Goal: Check status: Check status

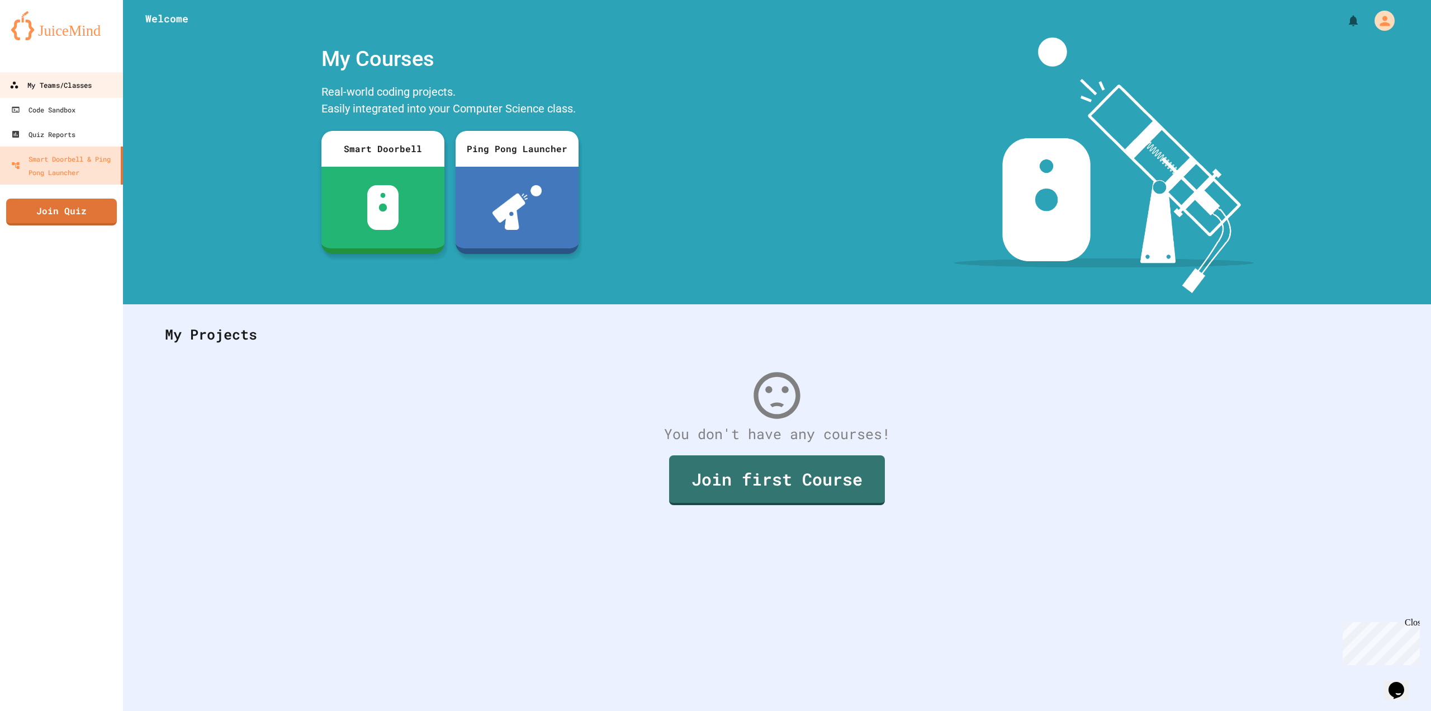
click at [75, 91] on div "My Teams/Classes" at bounding box center [51, 85] width 82 height 14
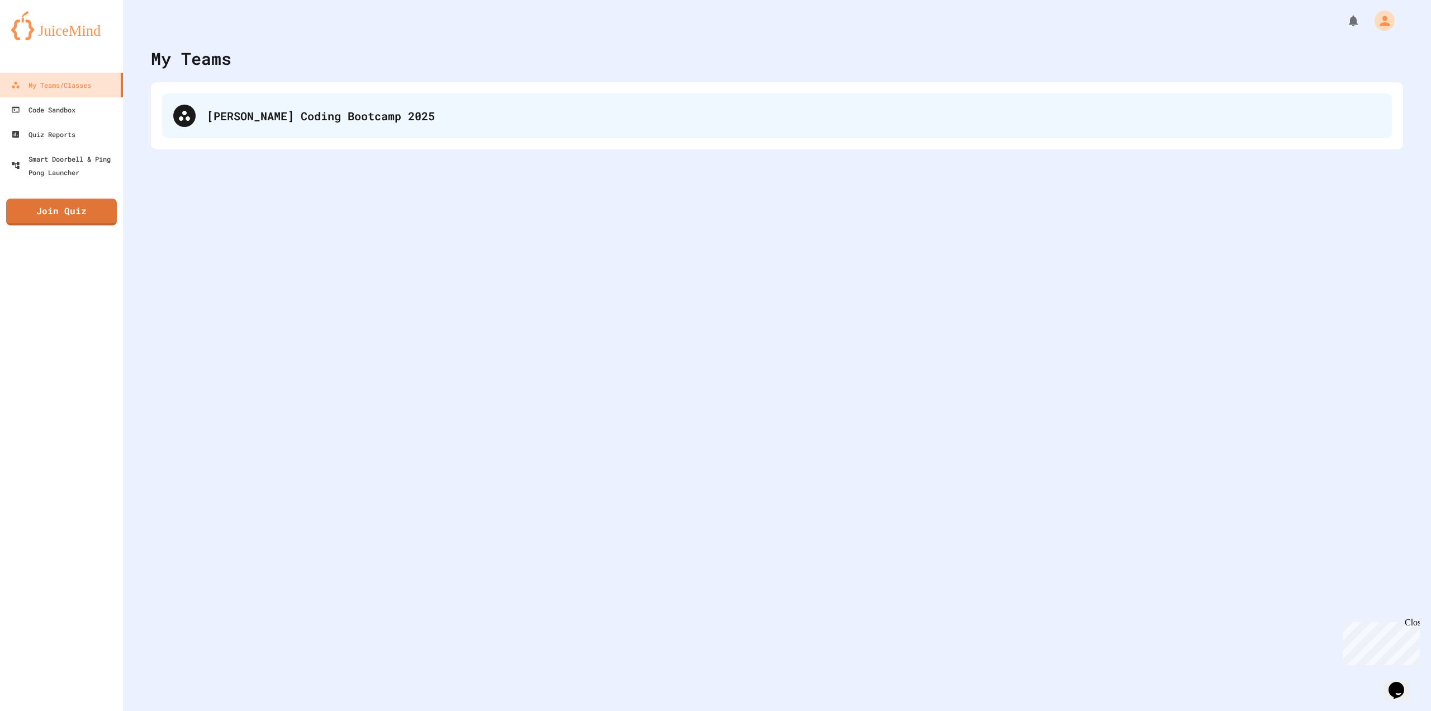
click at [283, 116] on div "[PERSON_NAME] Coding Bootcamp 2025" at bounding box center [794, 115] width 1174 height 17
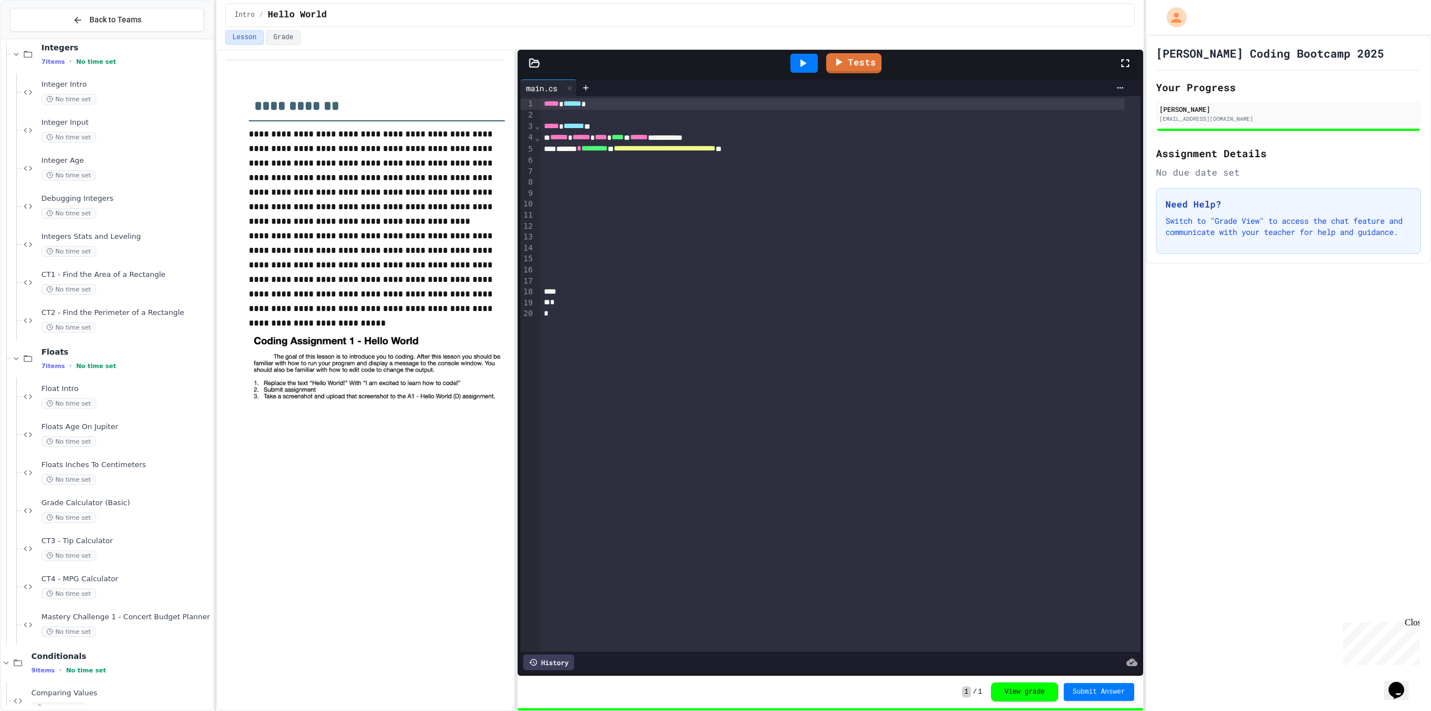
scroll to position [559, 0]
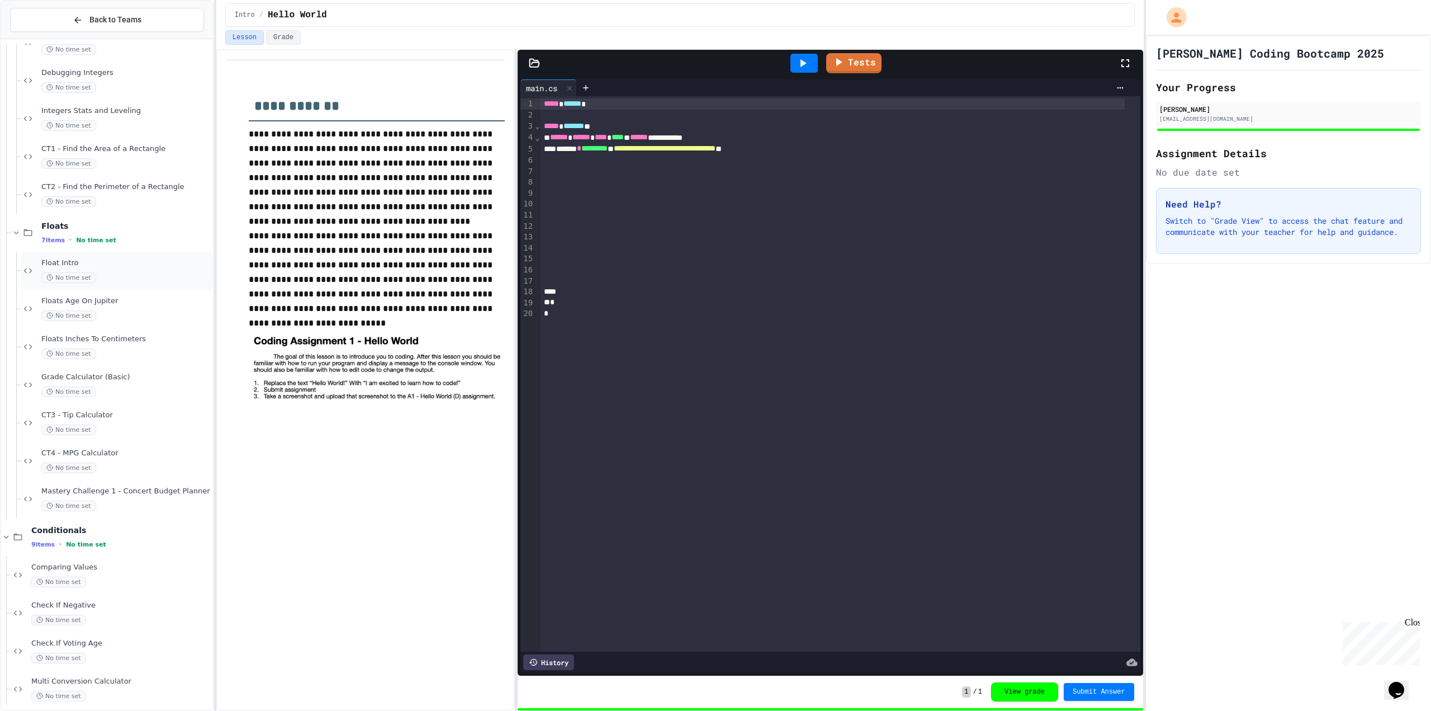
click at [141, 283] on div "Float Intro No time set" at bounding box center [117, 271] width 192 height 38
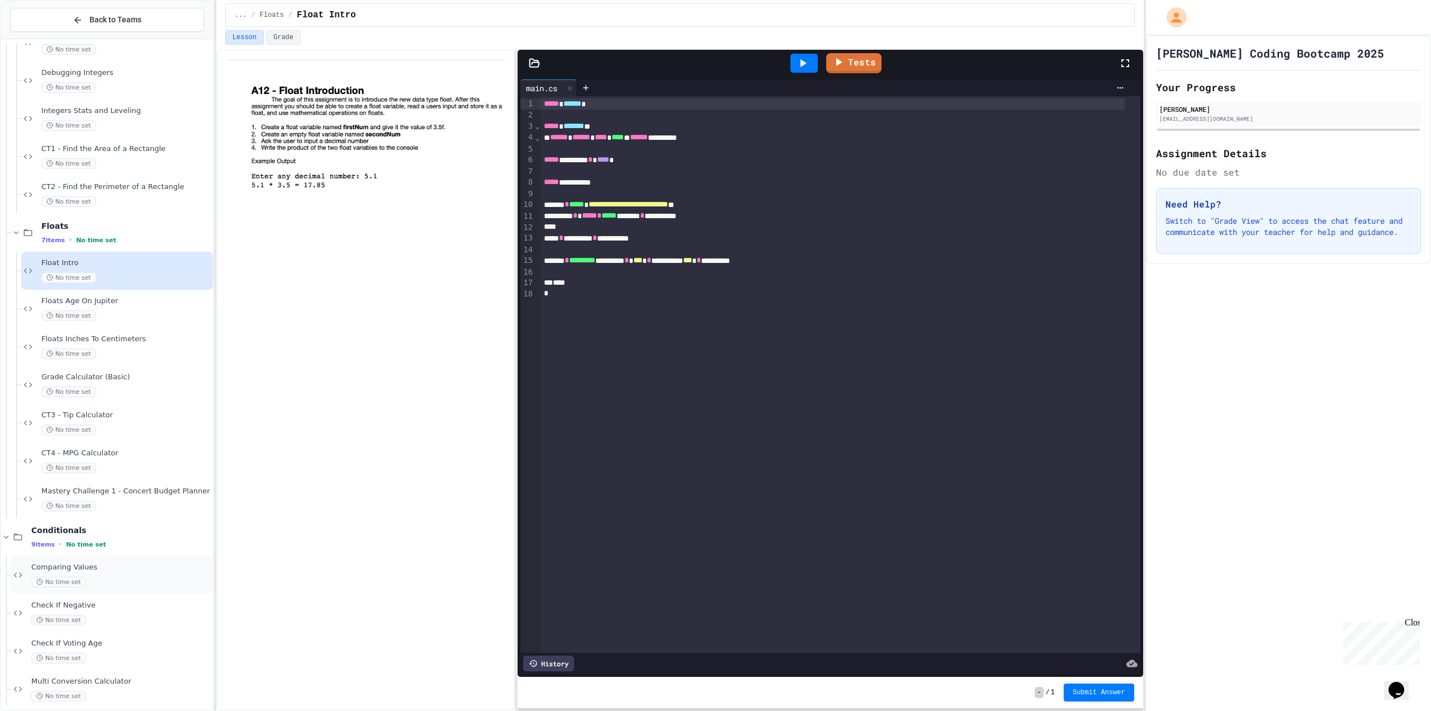
click at [145, 565] on span "Comparing Values" at bounding box center [120, 567] width 179 height 10
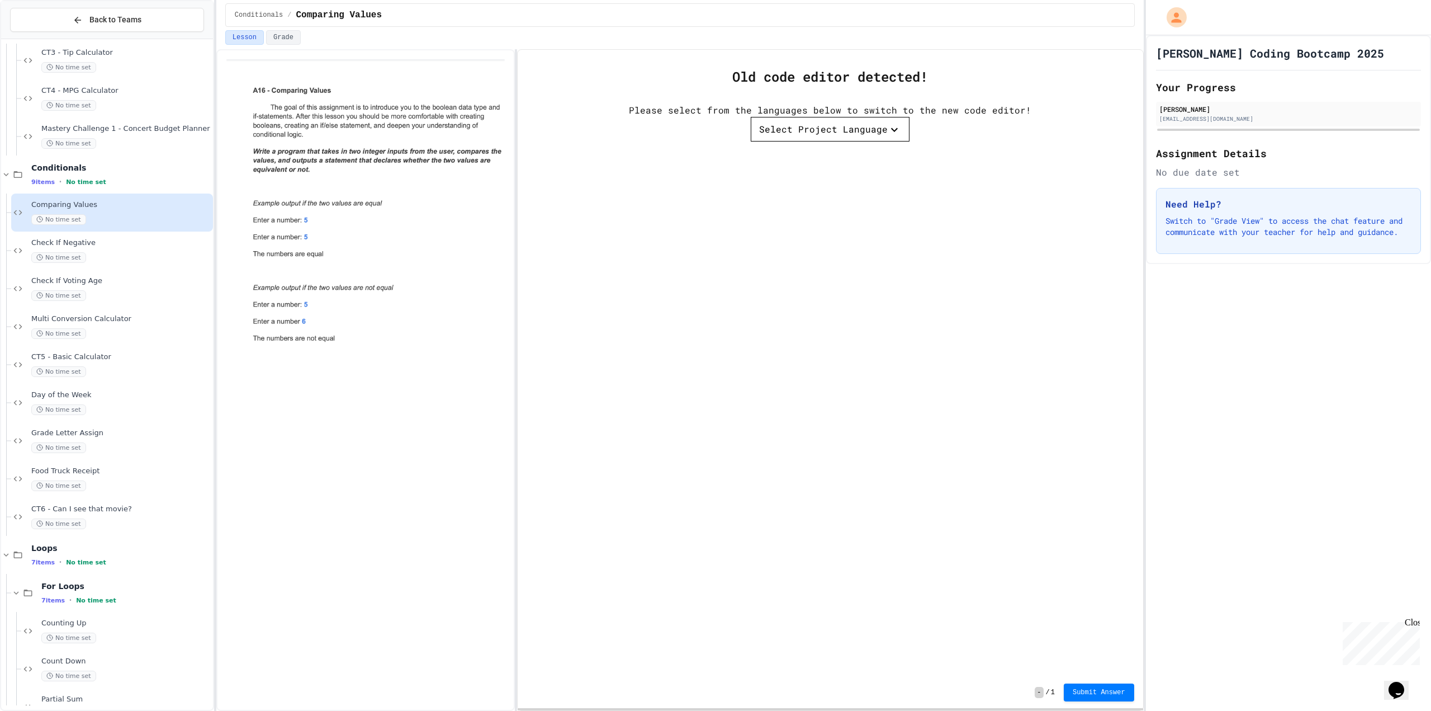
scroll to position [950, 0]
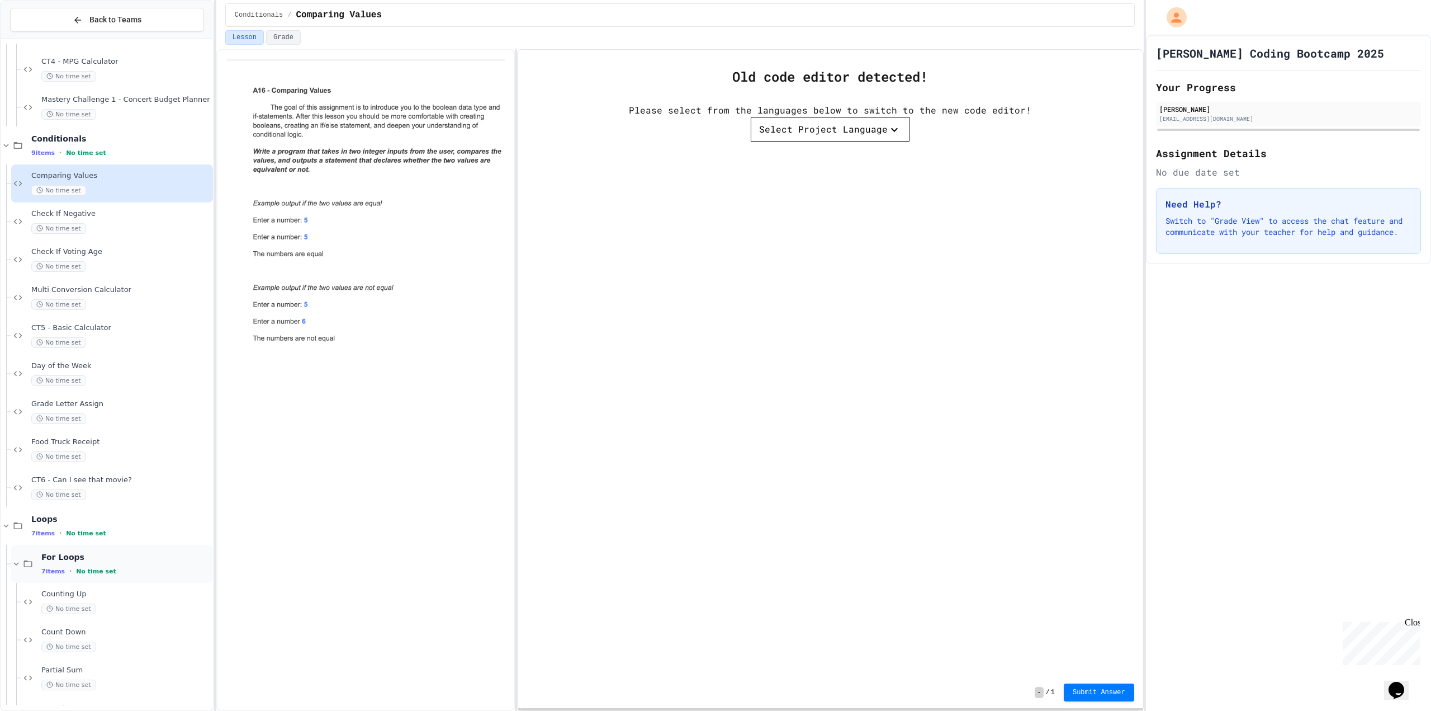
click at [152, 569] on div "7 items • No time set" at bounding box center [125, 570] width 169 height 9
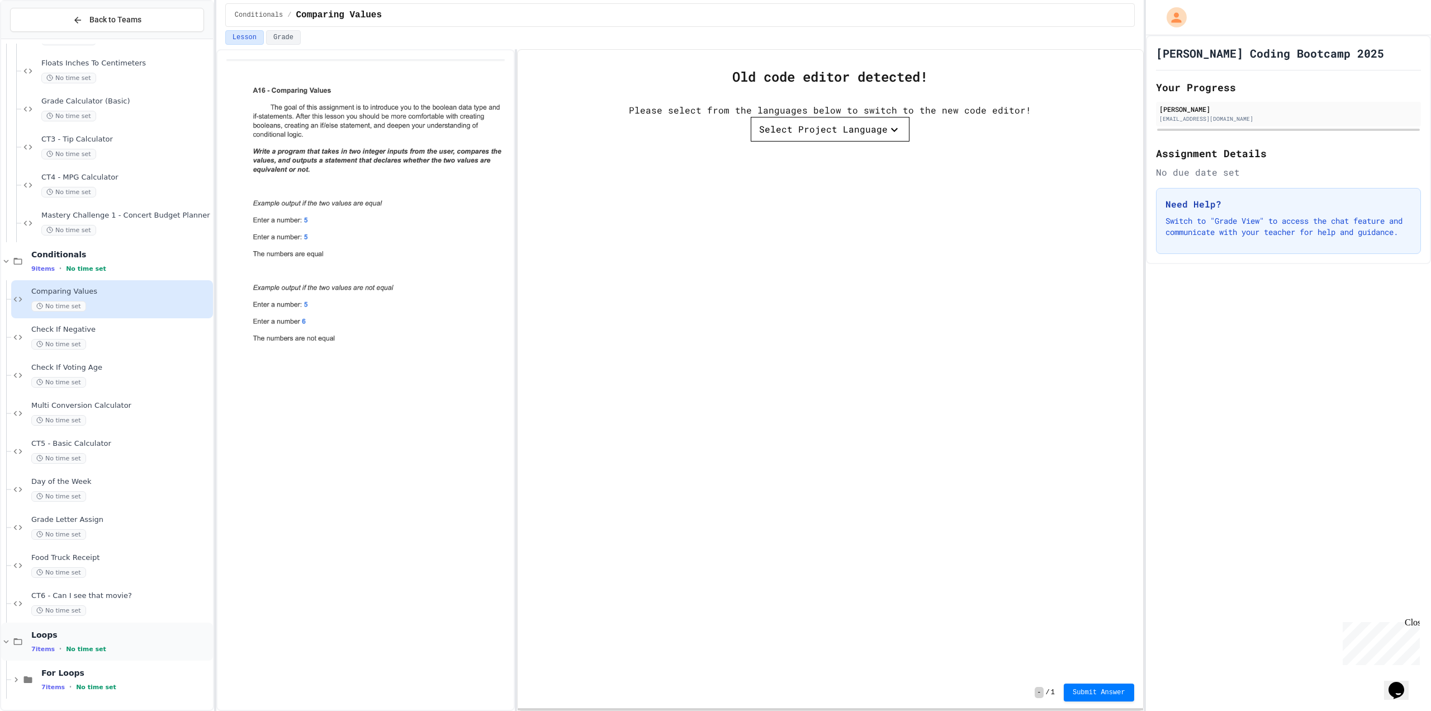
click at [149, 653] on div "7 items • No time set" at bounding box center [120, 648] width 179 height 9
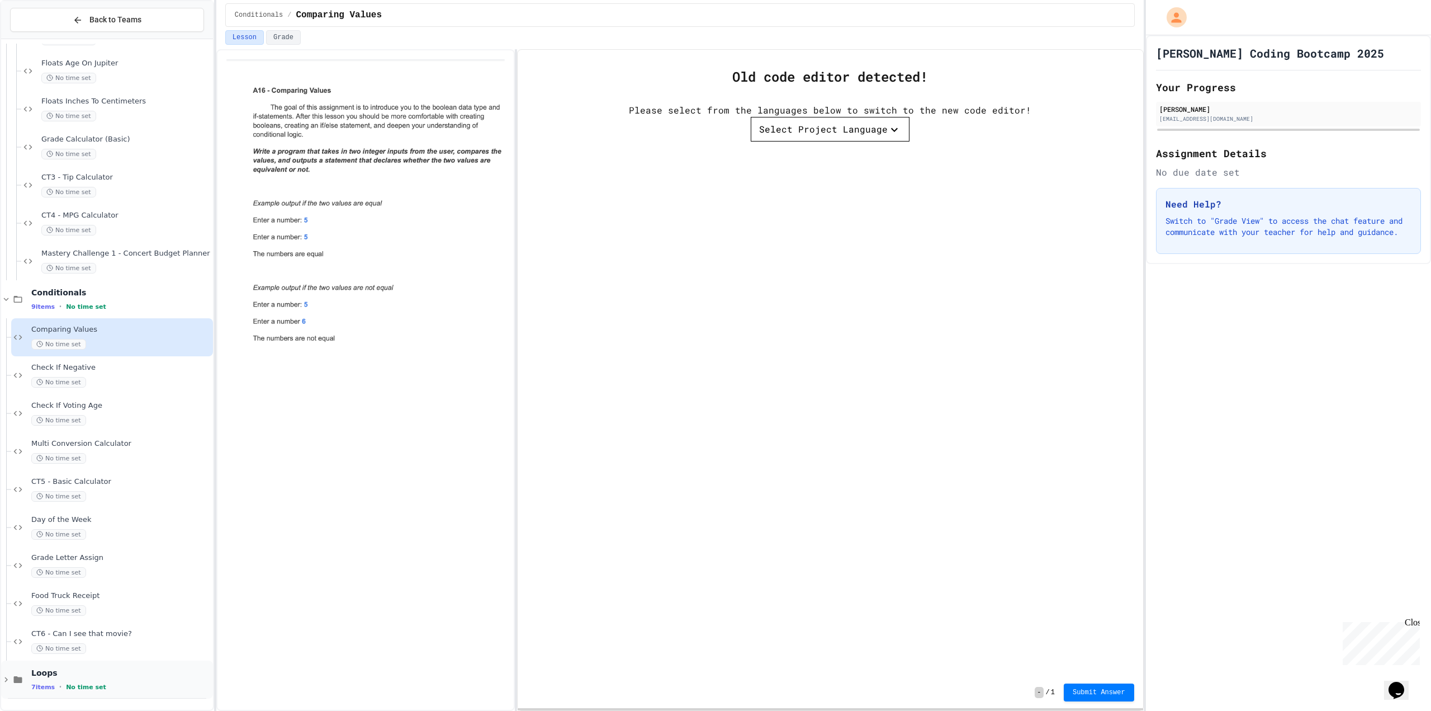
click at [161, 677] on span "Loops" at bounding box center [120, 673] width 179 height 10
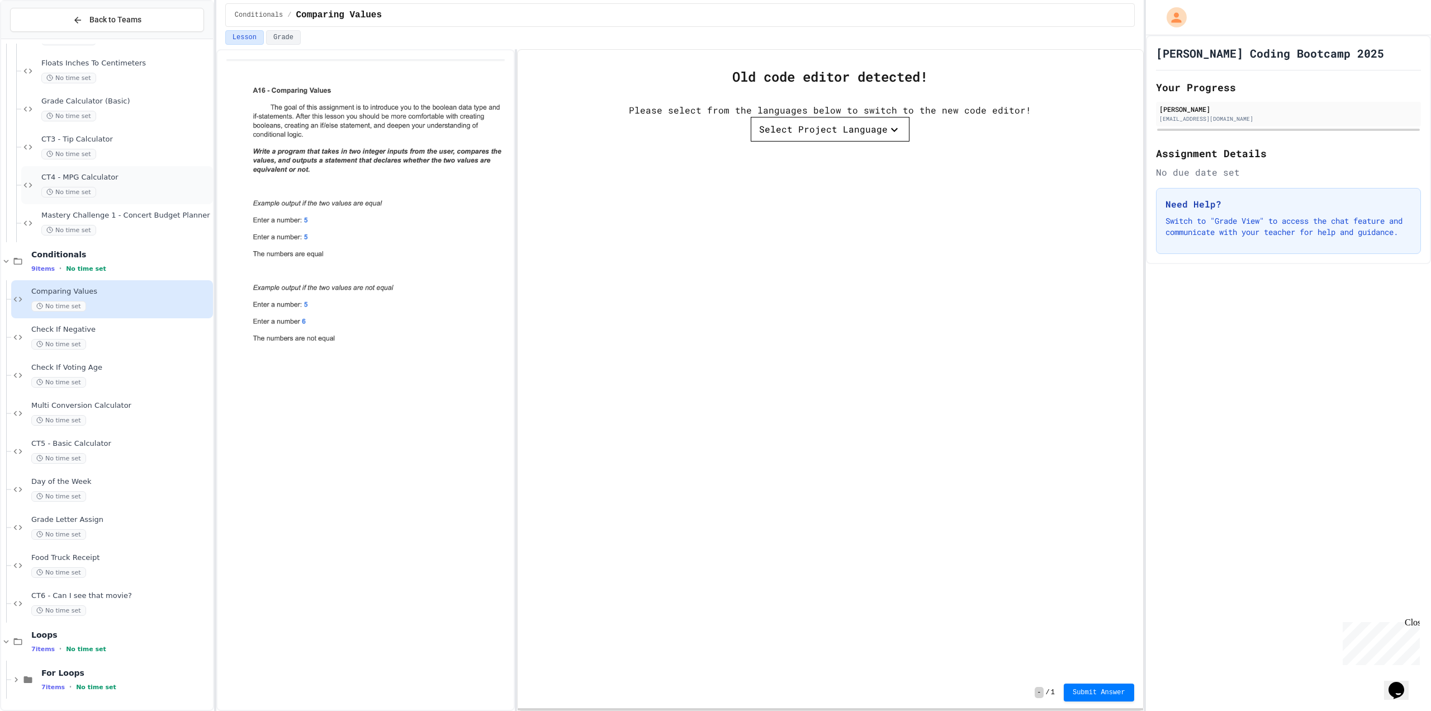
click at [136, 167] on div "CT4 - MPG Calculator No time set" at bounding box center [117, 185] width 192 height 38
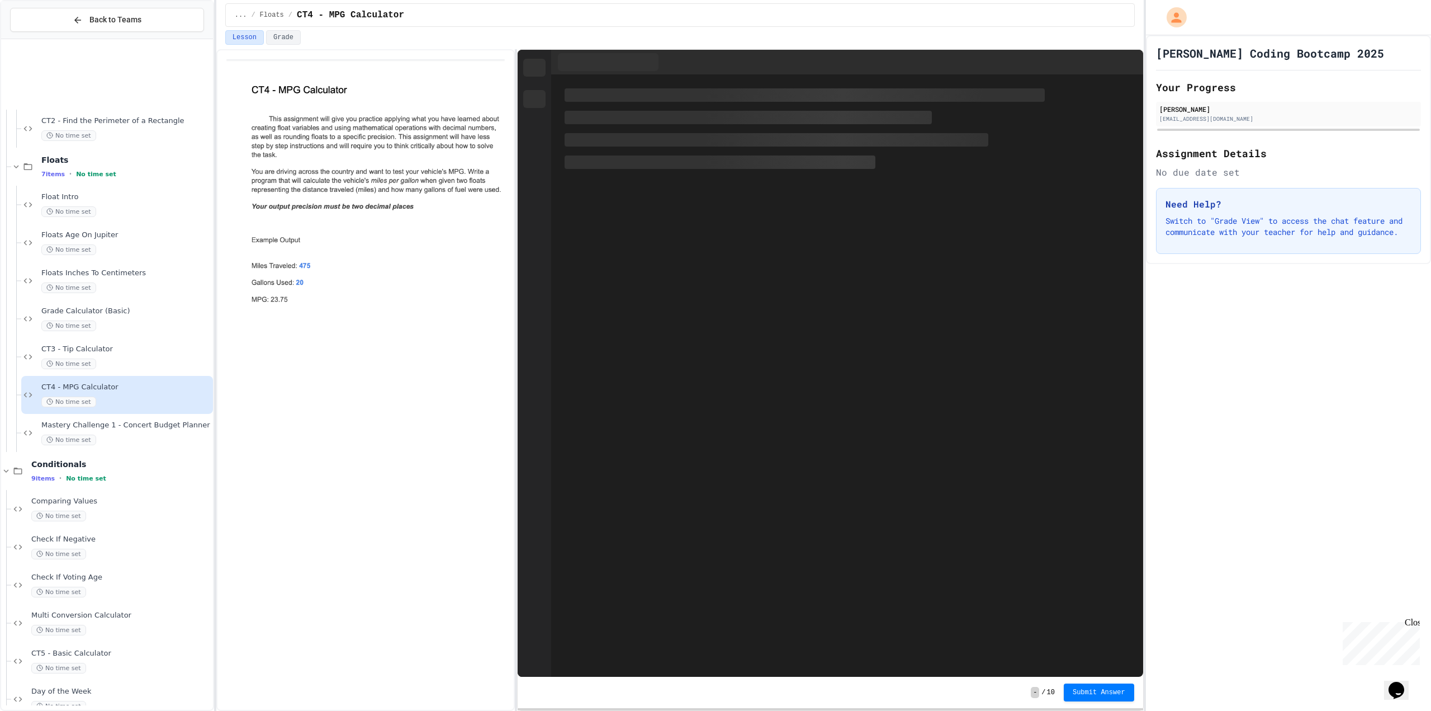
scroll to position [598, 0]
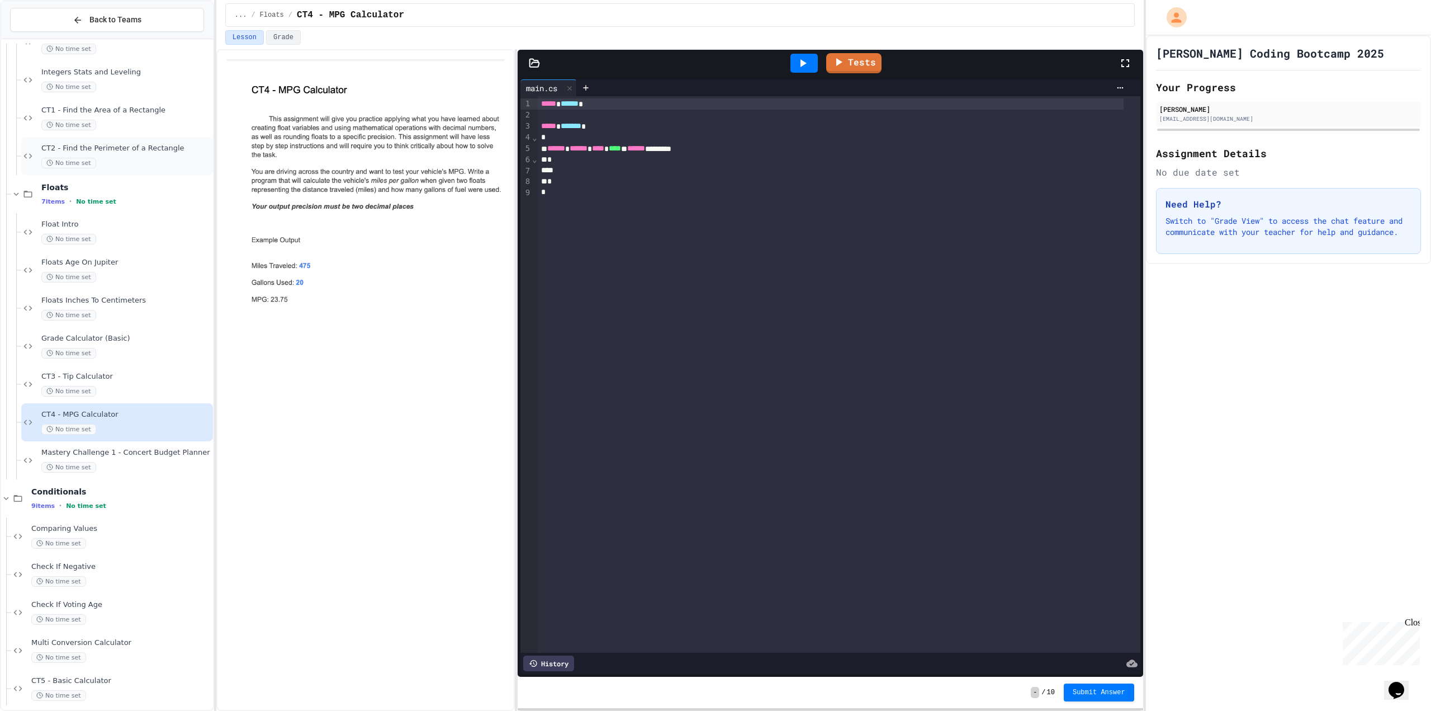
click at [154, 159] on div "No time set" at bounding box center [125, 163] width 169 height 11
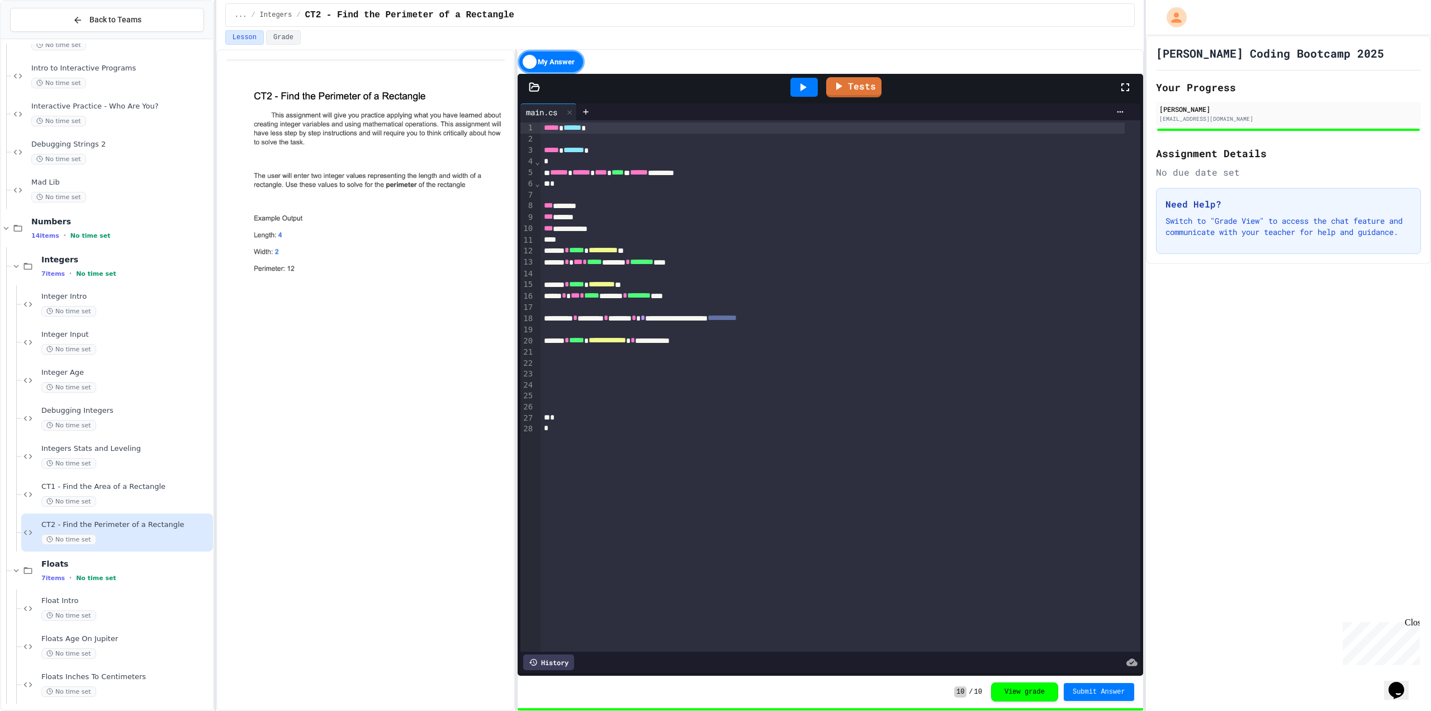
scroll to position [262, 0]
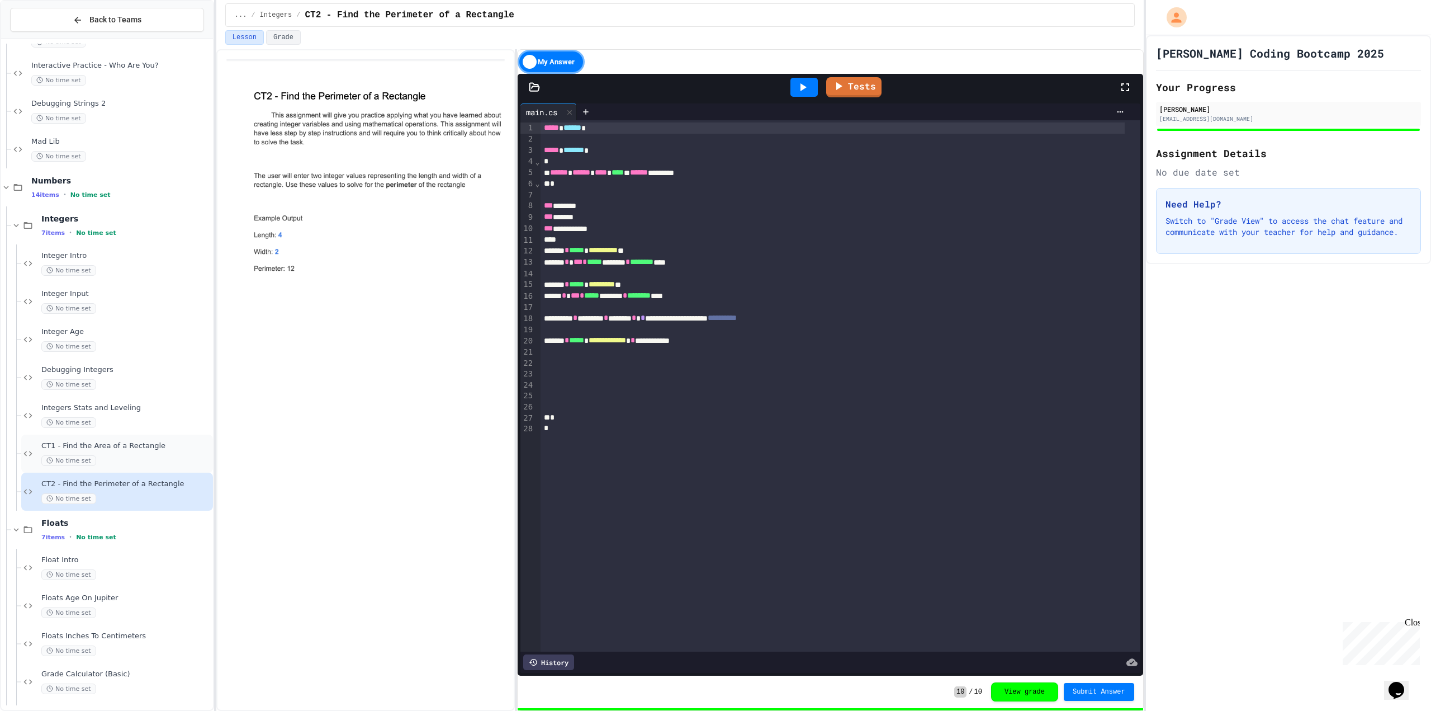
click at [124, 443] on span "CT1 - Find the Area of a Rectangle" at bounding box center [125, 446] width 169 height 10
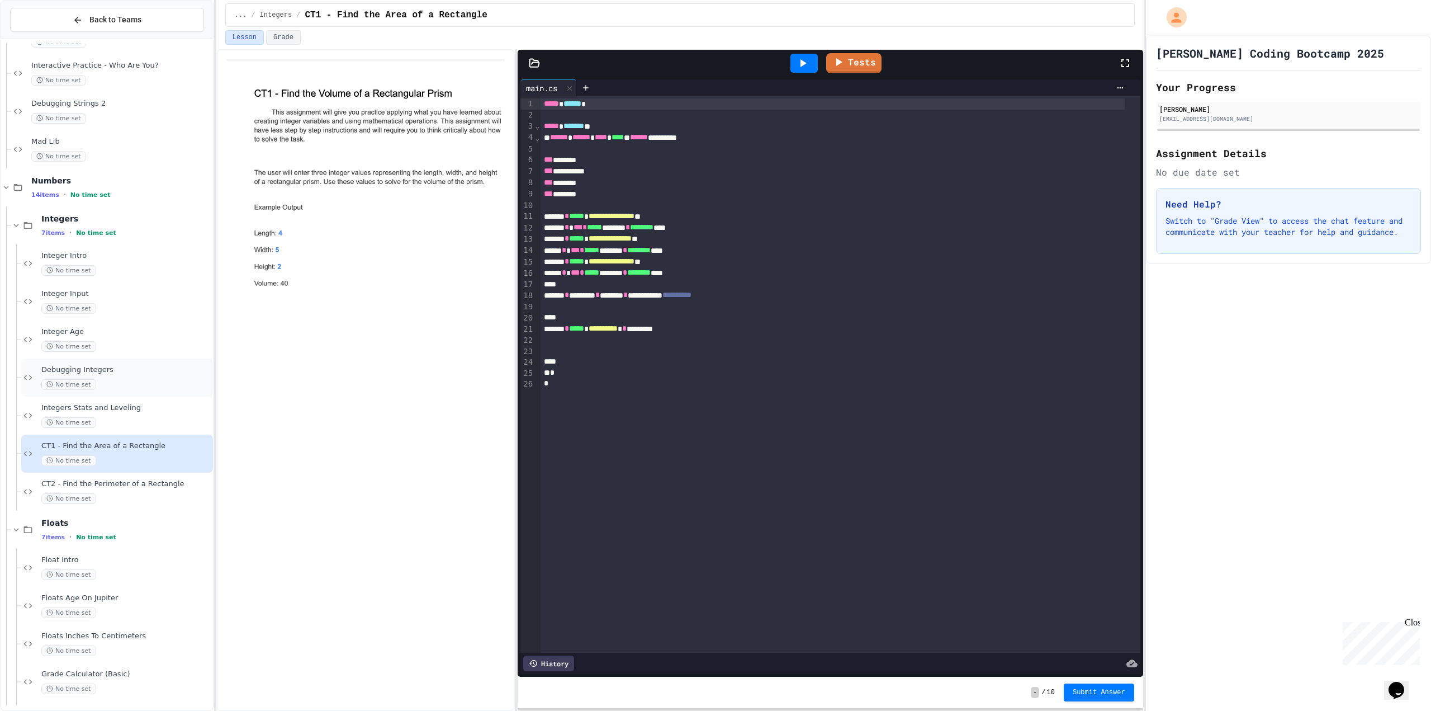
click at [158, 390] on div "No time set" at bounding box center [125, 384] width 169 height 11
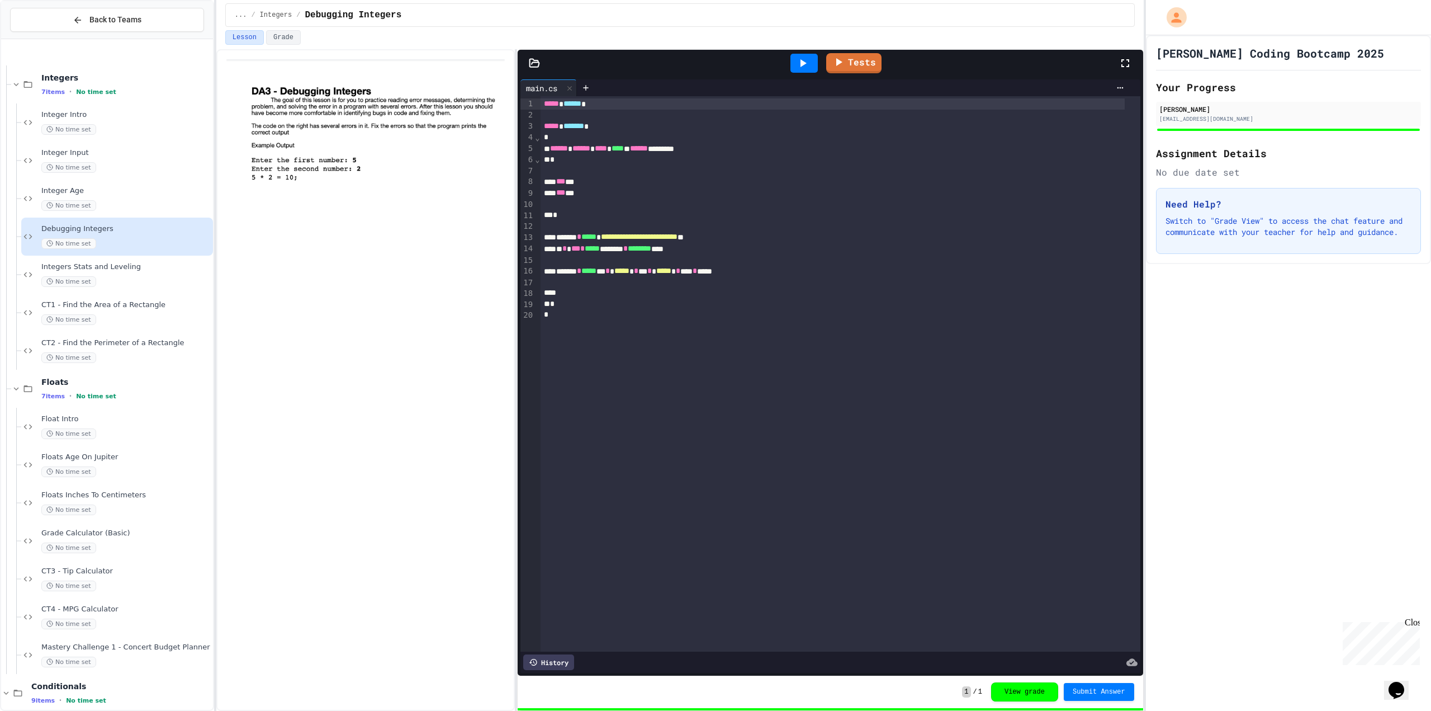
scroll to position [503, 0]
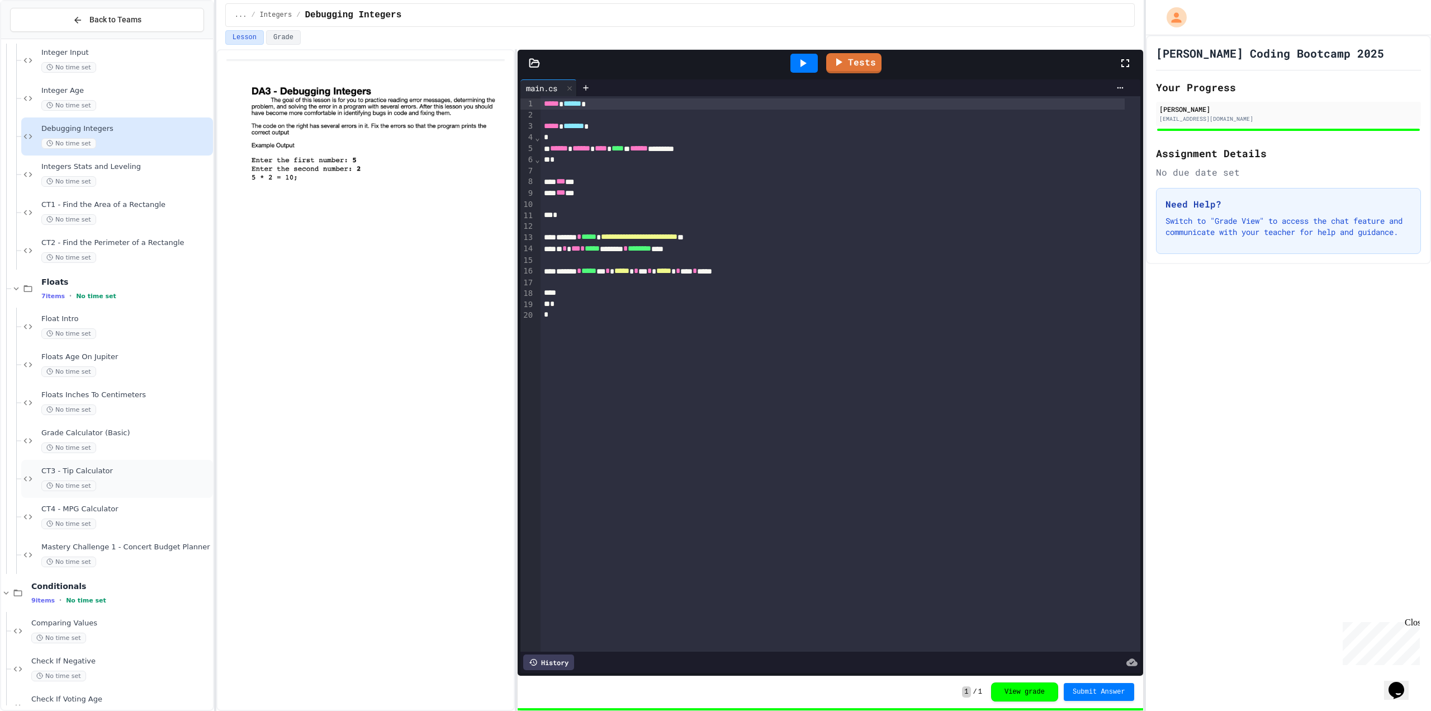
click at [132, 462] on div "CT3 - Tip Calculator No time set" at bounding box center [117, 479] width 192 height 38
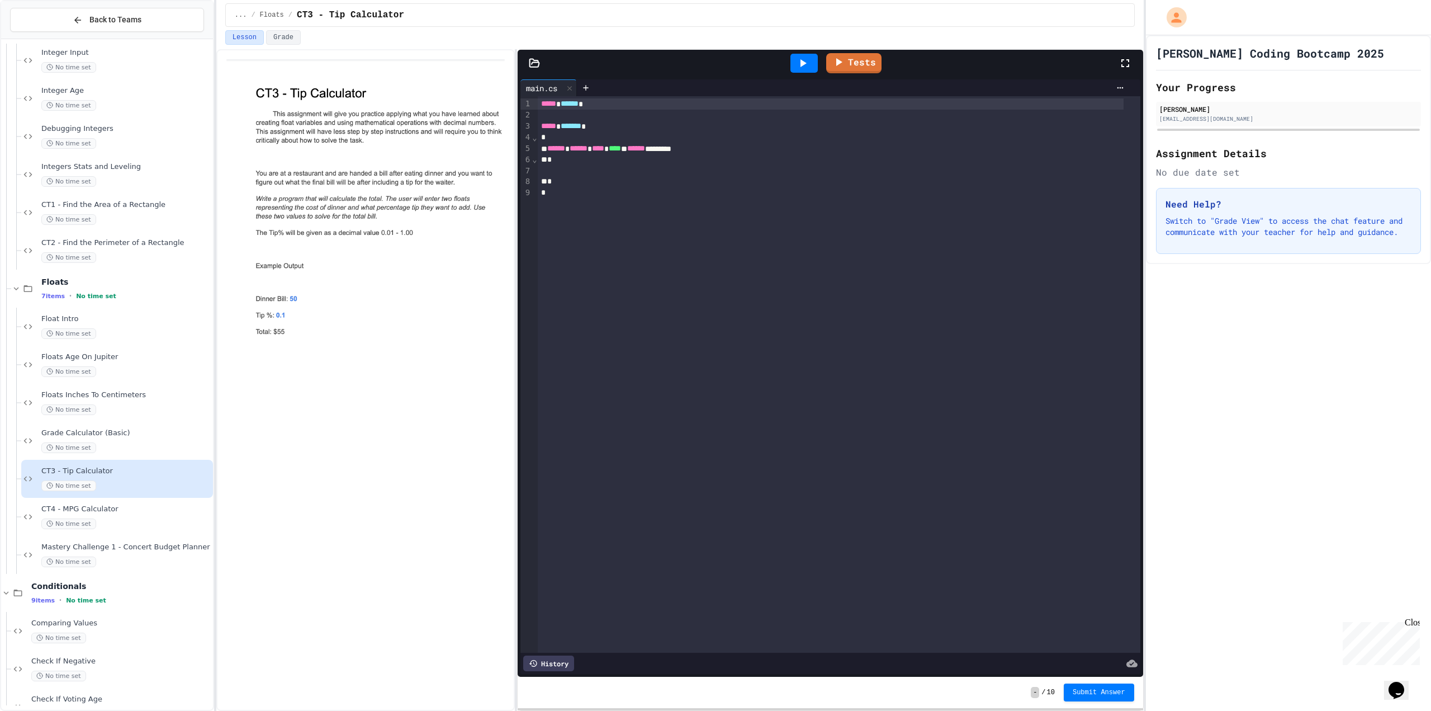
click at [136, 496] on div "CT3 - Tip Calculator No time set" at bounding box center [117, 479] width 192 height 38
click at [171, 431] on span "Grade Calculator (Basic)" at bounding box center [125, 433] width 169 height 10
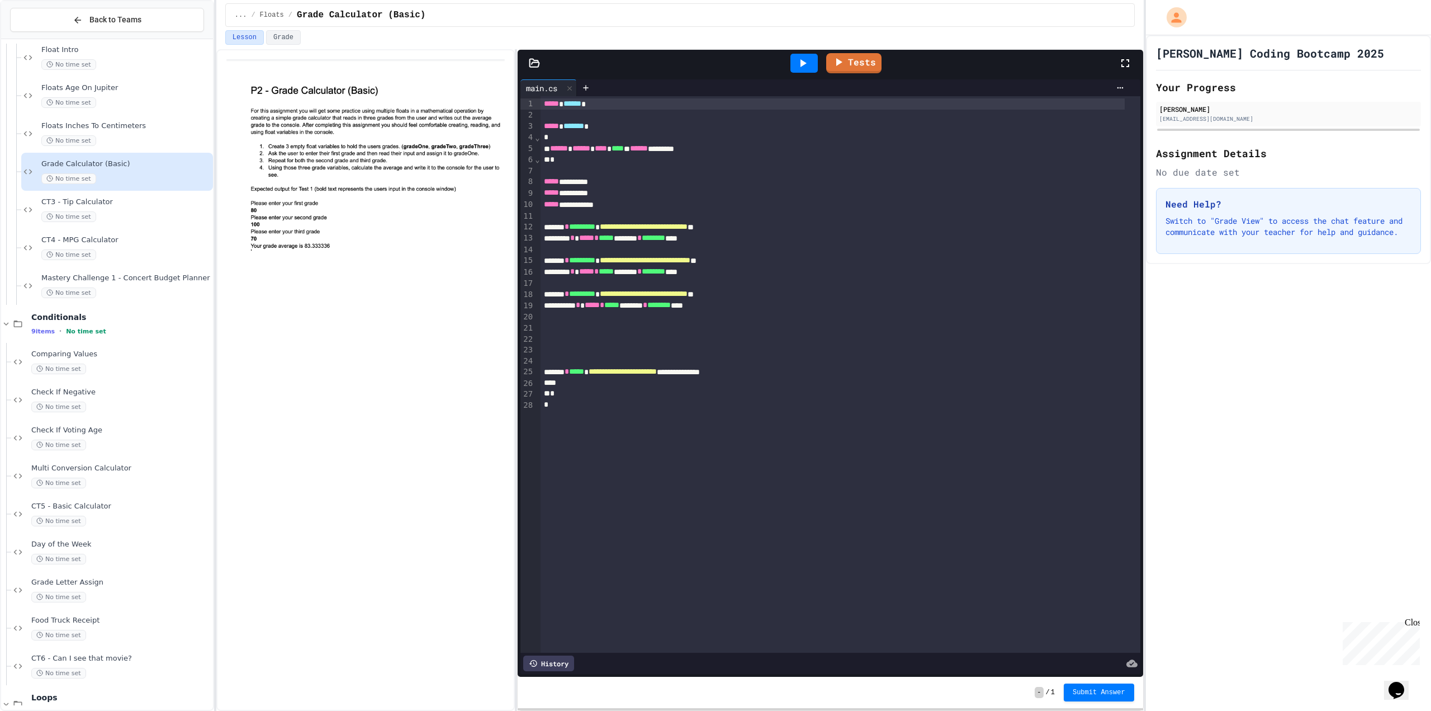
scroll to position [835, 0]
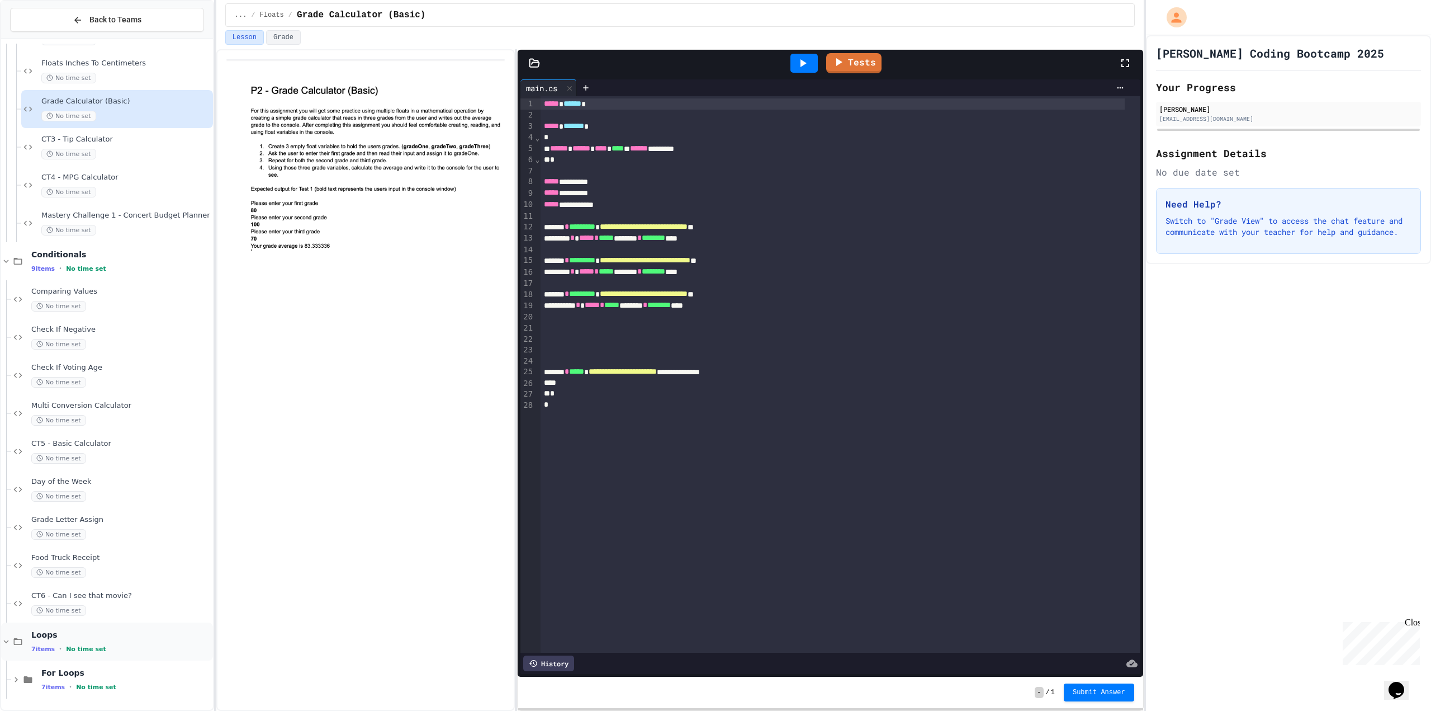
click at [130, 649] on div "7 items • No time set" at bounding box center [120, 648] width 179 height 9
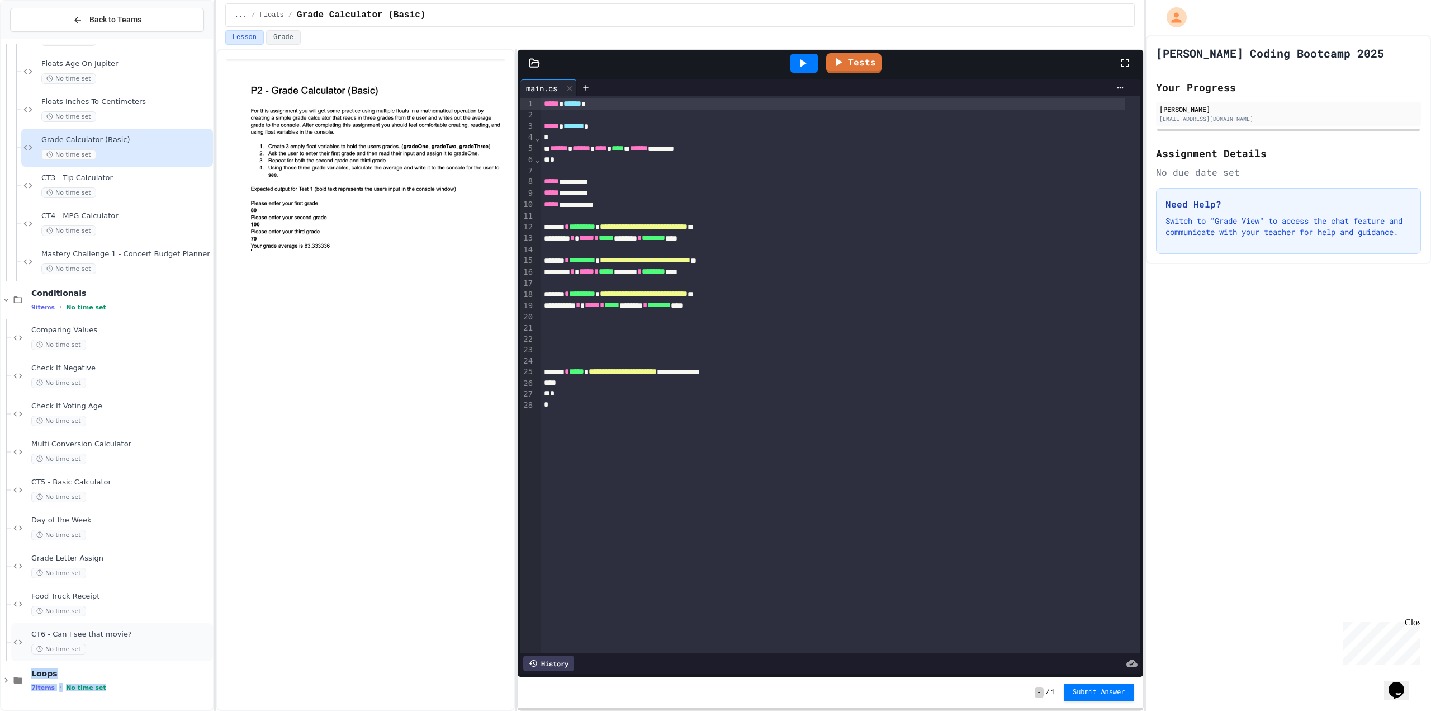
scroll to position [797, 0]
drag, startPoint x: 155, startPoint y: 661, endPoint x: 164, endPoint y: 655, distance: 11.3
click at [163, 673] on span "Loops" at bounding box center [120, 673] width 179 height 10
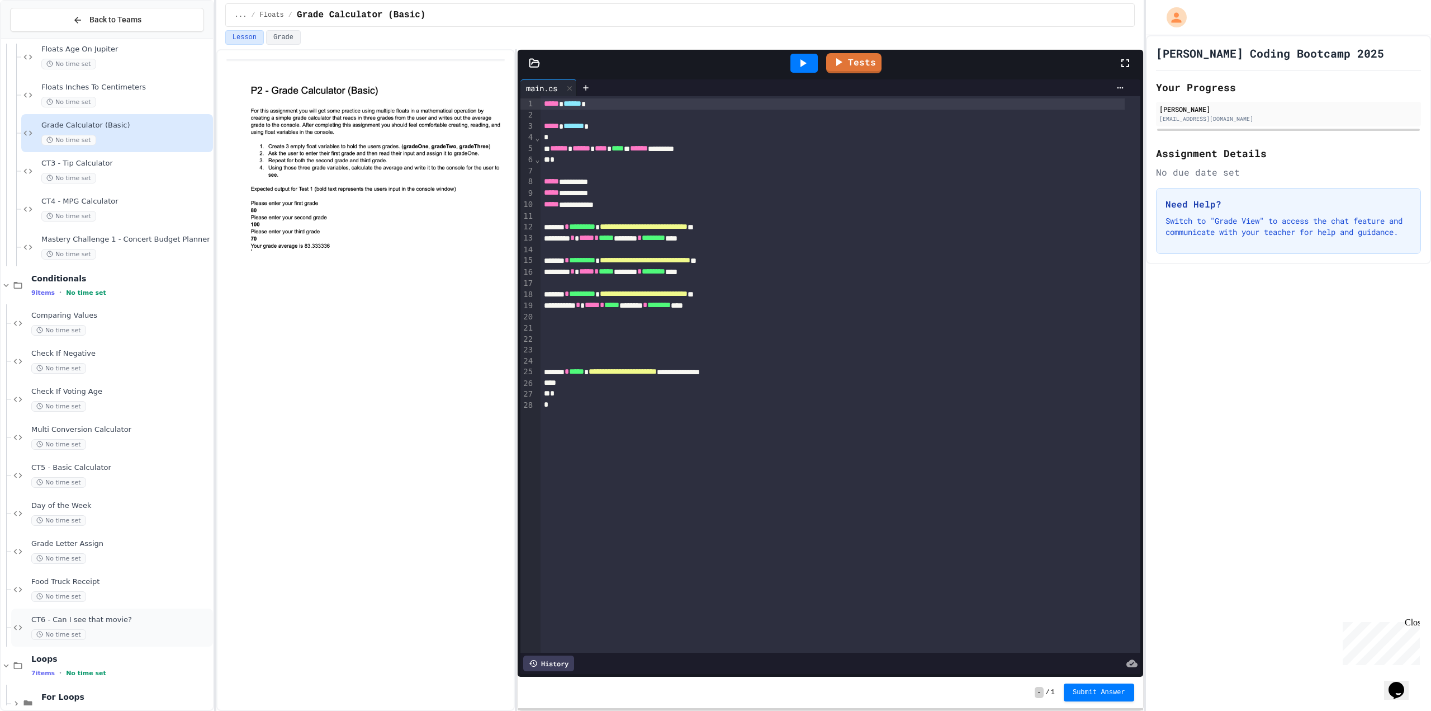
scroll to position [835, 0]
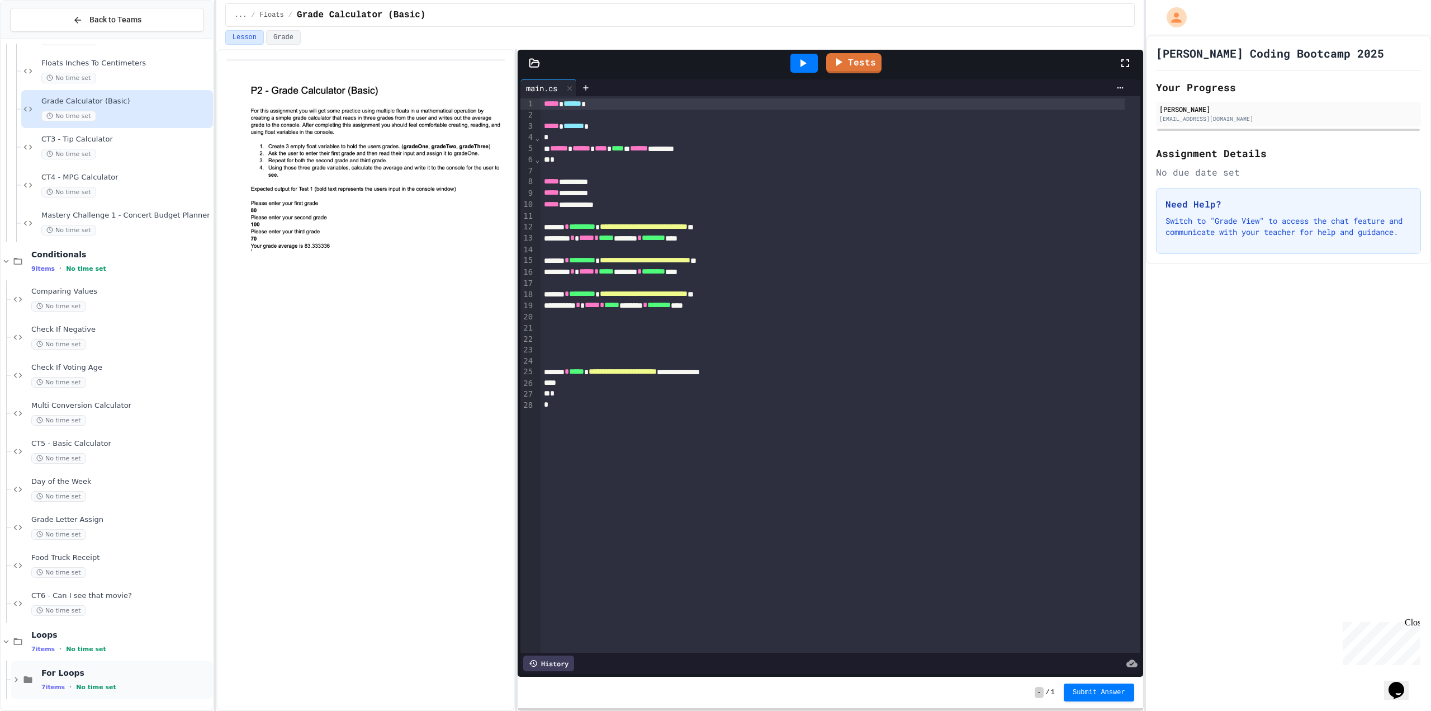
click at [12, 675] on icon at bounding box center [16, 679] width 10 height 10
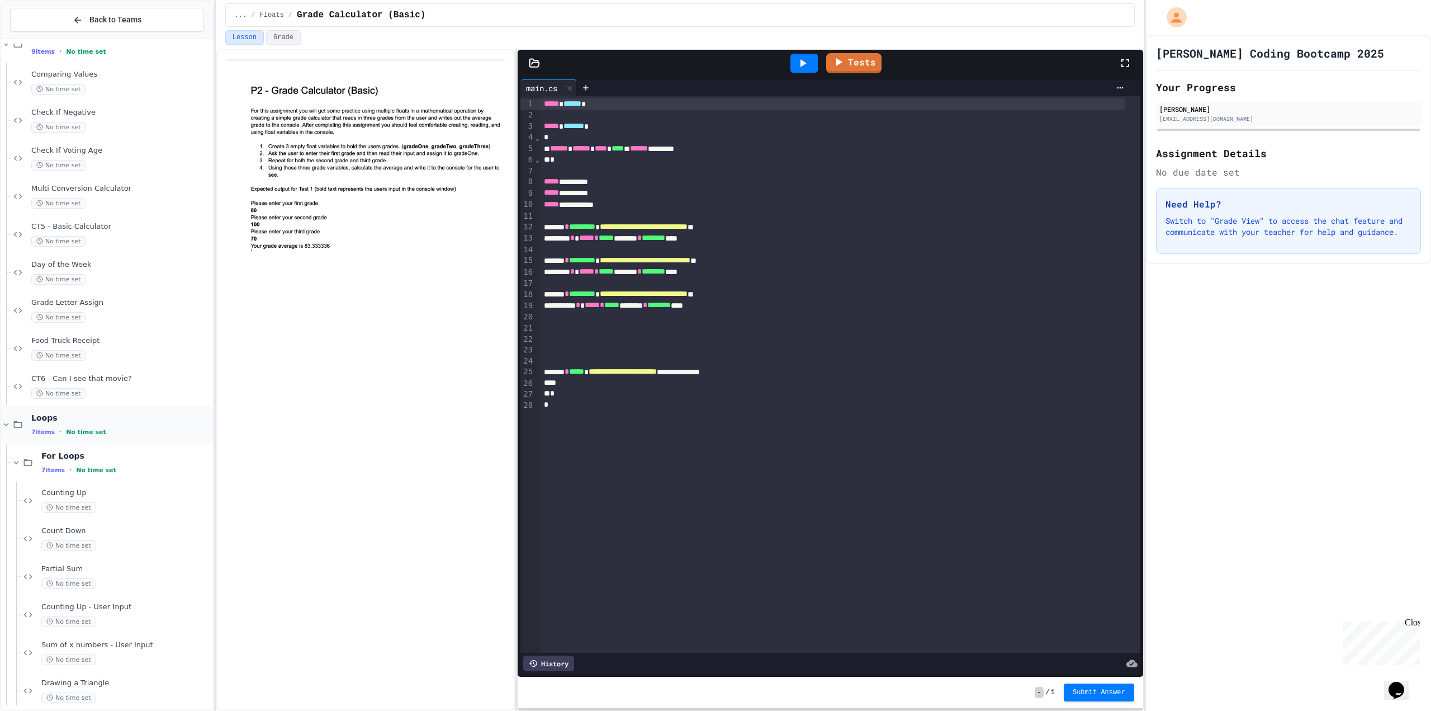
scroll to position [1101, 0]
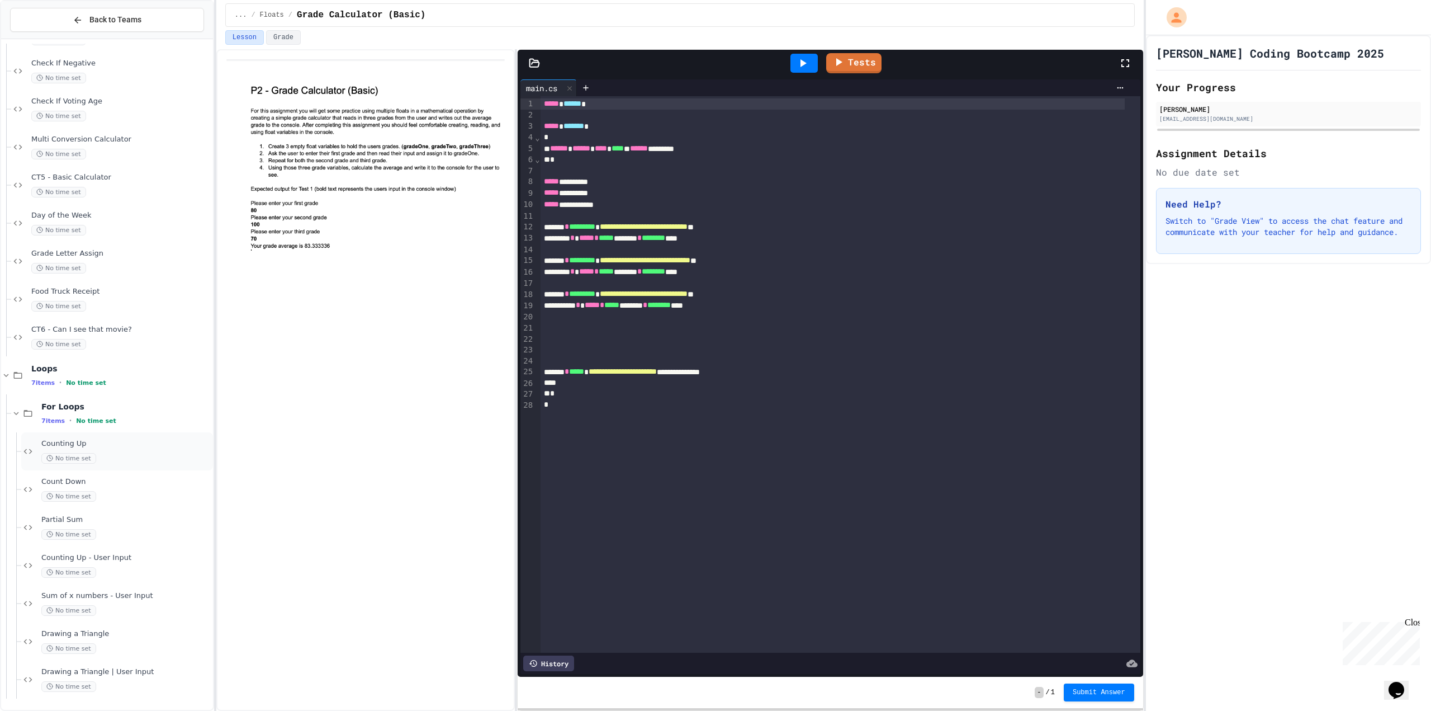
click at [124, 445] on span "Counting Up" at bounding box center [125, 444] width 169 height 10
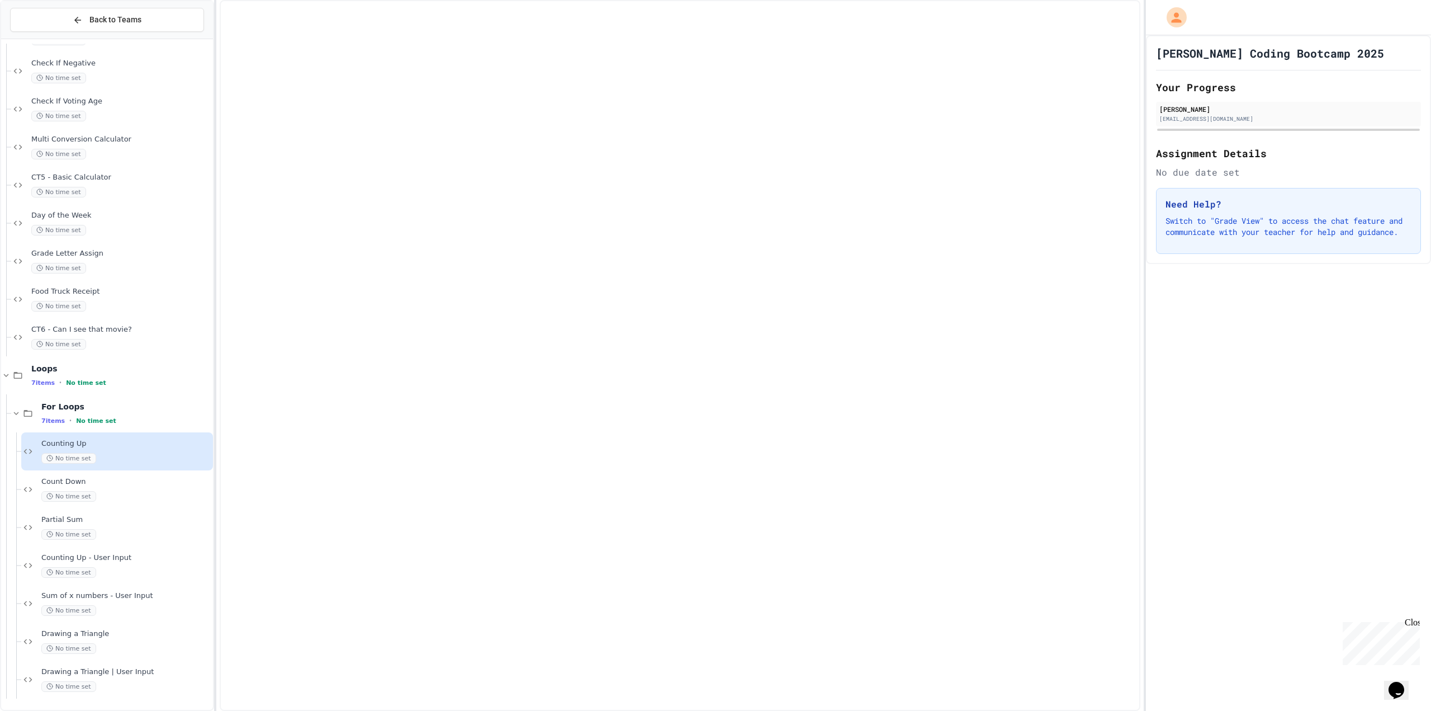
scroll to position [1087, 0]
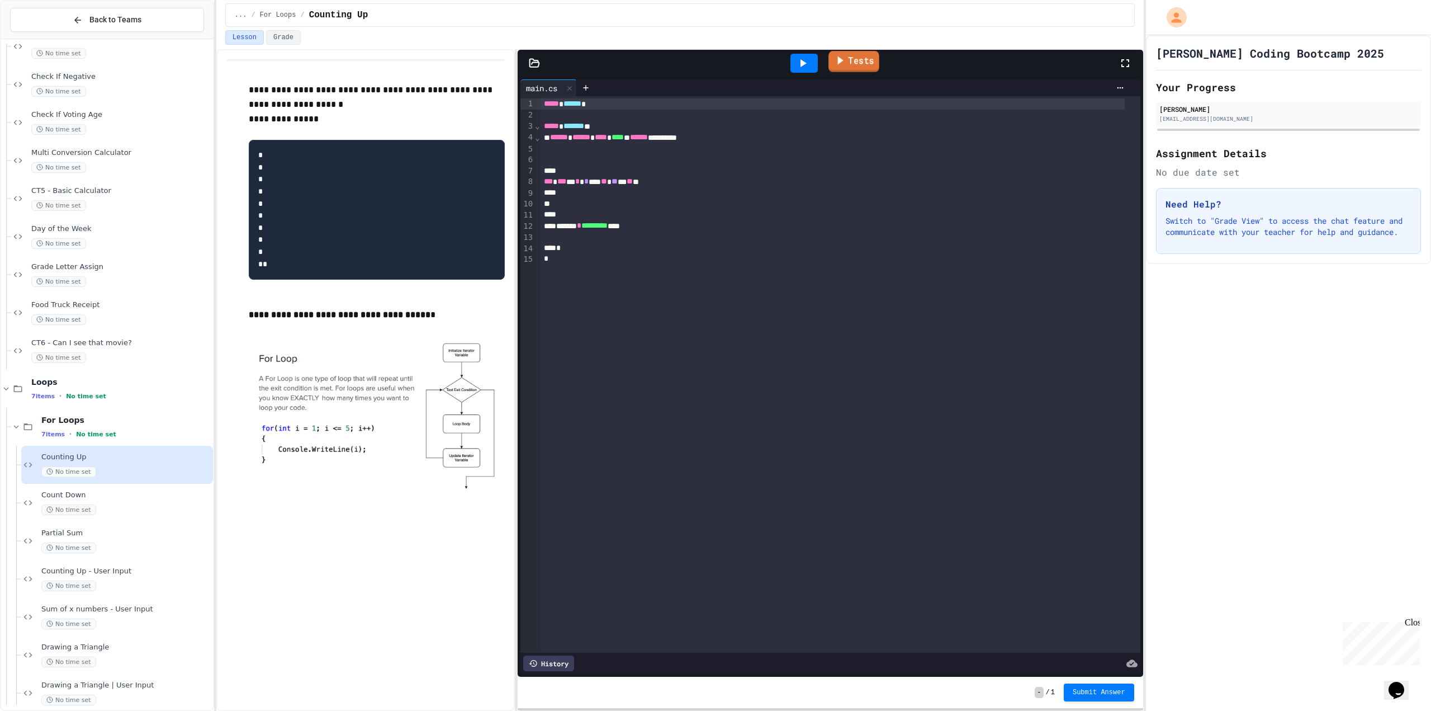
click at [861, 59] on link "Tests" at bounding box center [854, 61] width 51 height 21
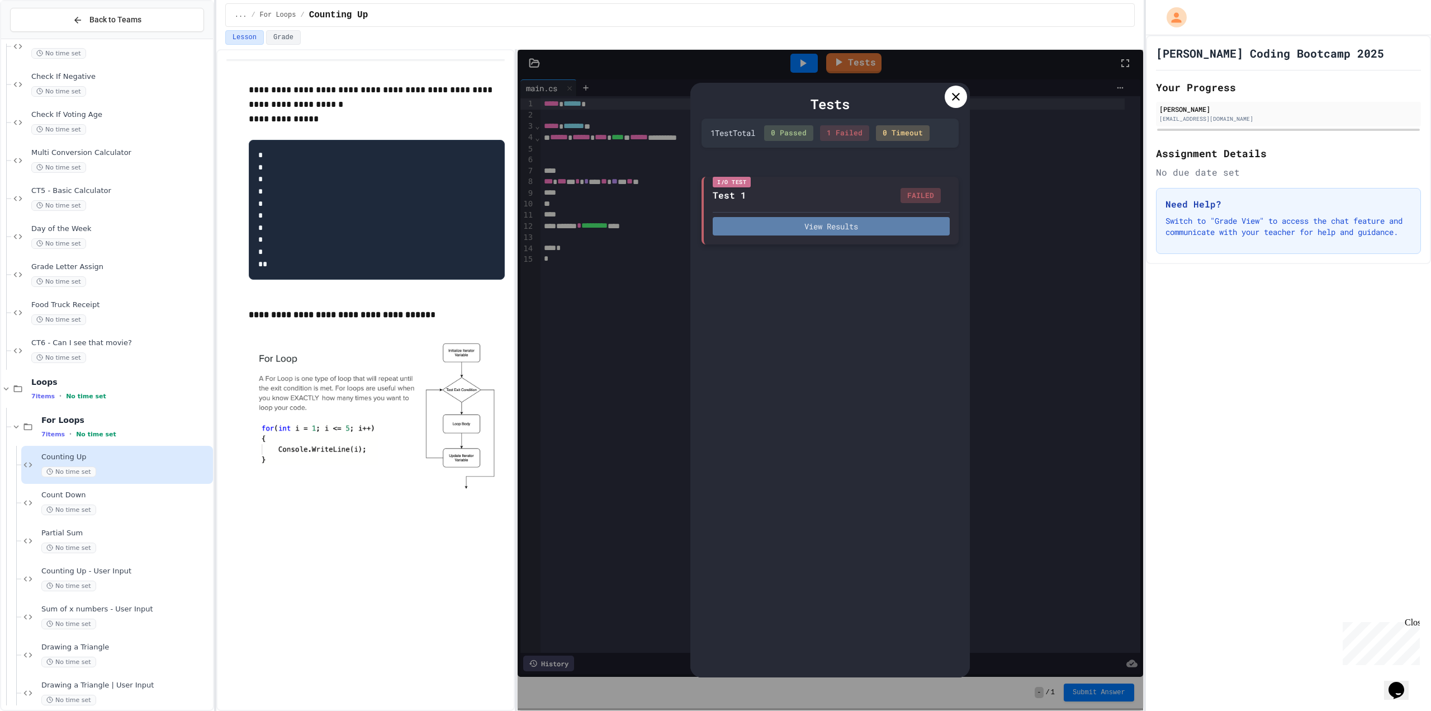
click at [837, 229] on button "View Results" at bounding box center [831, 226] width 237 height 18
drag, startPoint x: 962, startPoint y: 75, endPoint x: 955, endPoint y: 77, distance: 6.9
click at [961, 75] on div "Tests 1 Test Total 0 Passed 1 Failed 0 Timeout I/O Test Test 1 FAILED View Resu…" at bounding box center [830, 380] width 625 height 660
click at [948, 85] on div "Tests 1 Test Total 0 Passed 1 Failed 0 Timeout I/O Test Test 1 FAILED View Resu…" at bounding box center [830, 380] width 280 height 594
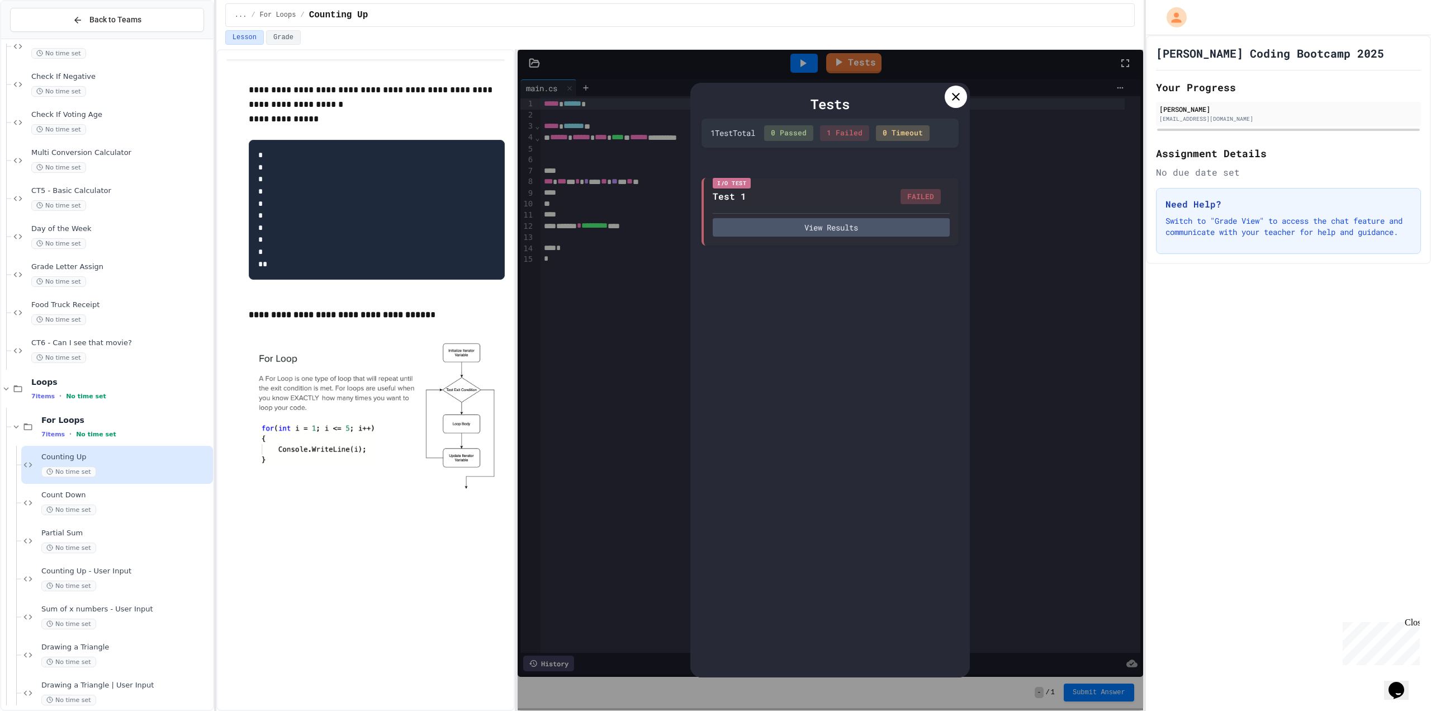
click at [952, 88] on div at bounding box center [956, 97] width 22 height 22
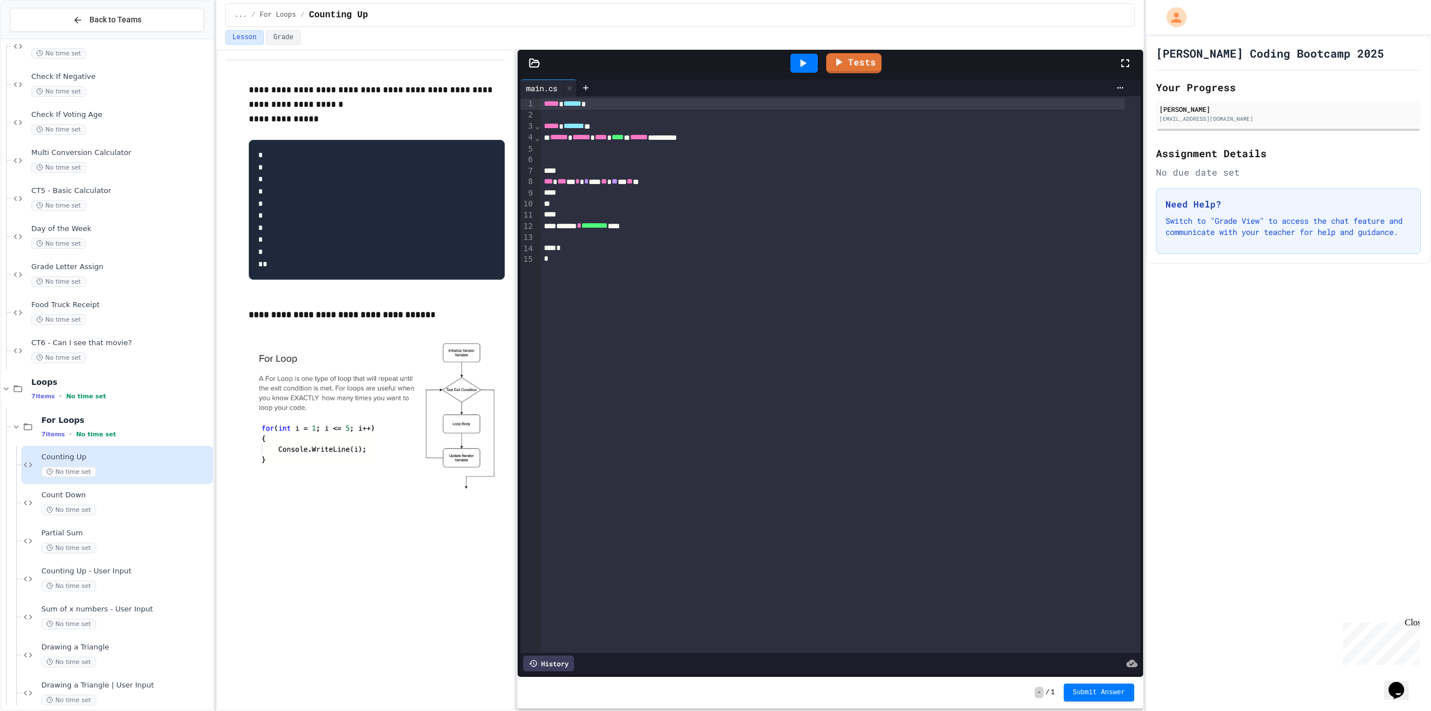
click at [798, 65] on icon at bounding box center [802, 62] width 13 height 13
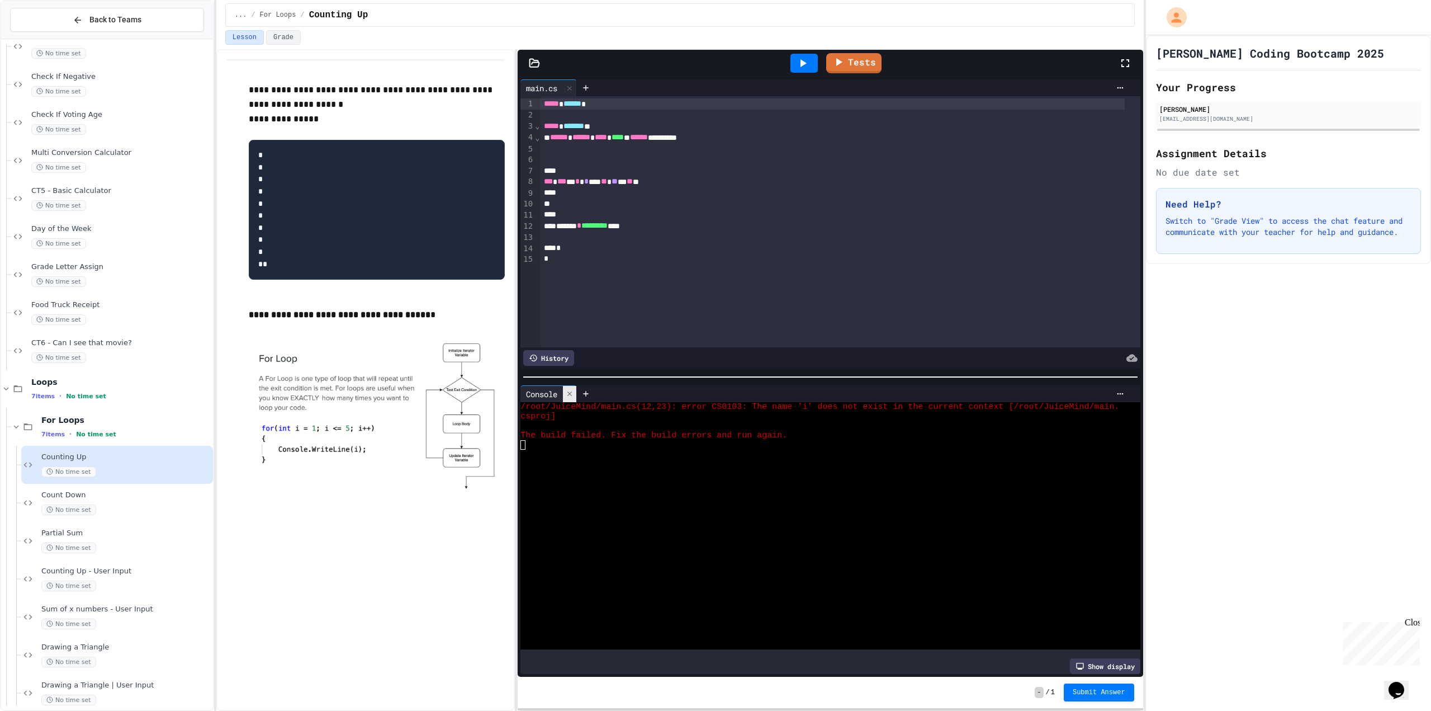
click at [571, 394] on div at bounding box center [569, 394] width 13 height 16
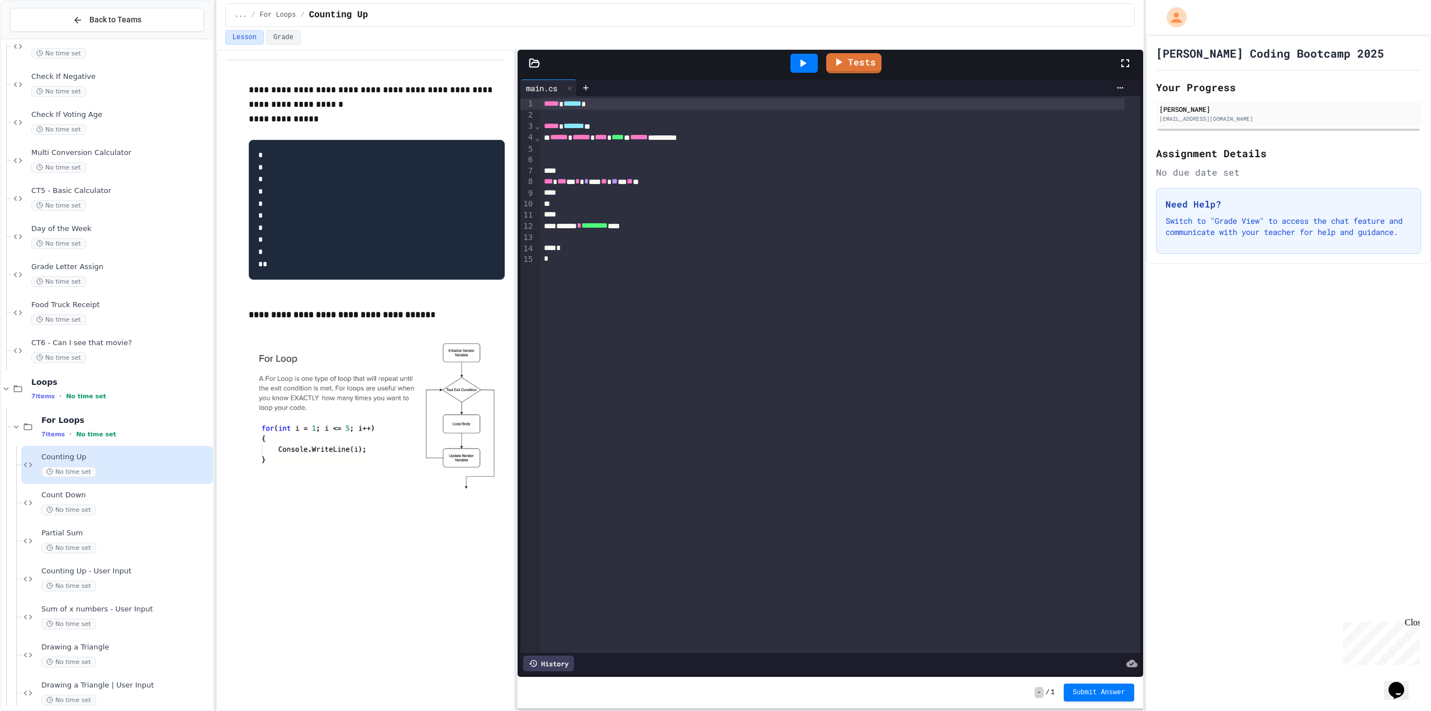
click at [554, 160] on div at bounding box center [841, 159] width 600 height 11
click at [824, 59] on div at bounding box center [804, 63] width 39 height 30
click at [829, 59] on link "Tests" at bounding box center [854, 62] width 56 height 21
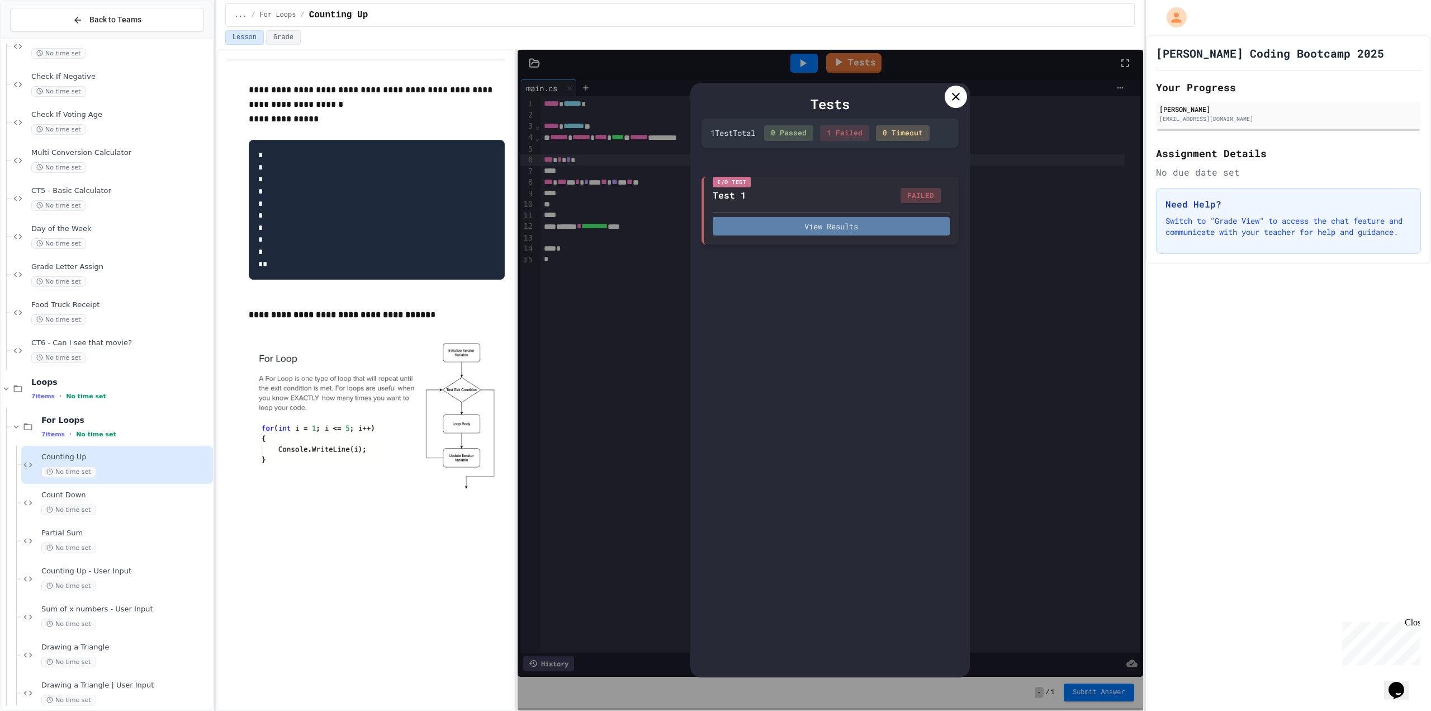
click at [825, 231] on button "View Results" at bounding box center [831, 226] width 237 height 18
click at [956, 83] on div "Tests 1 Test Total 0 Passed 1 Failed 0 Timeout I/O Test Test 1 FAILED View Resu…" at bounding box center [830, 380] width 280 height 594
click at [943, 91] on div "Tests 1 Test Total 0 Passed 1 Failed 0 Timeout I/O Test Test 1 FAILED View Resu…" at bounding box center [830, 380] width 280 height 594
click at [957, 94] on icon at bounding box center [955, 96] width 13 height 13
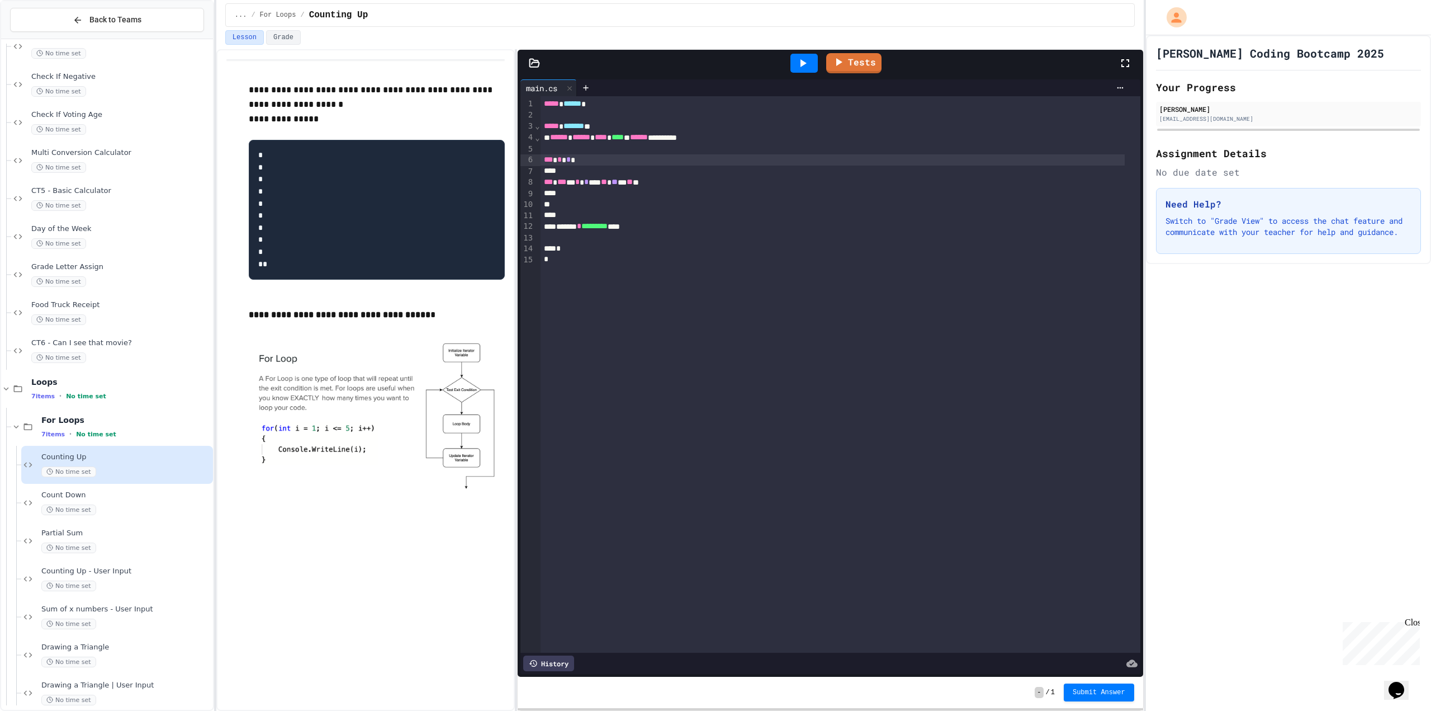
click at [590, 162] on div "*** * * *" at bounding box center [833, 159] width 584 height 11
click at [560, 161] on span "*" at bounding box center [559, 159] width 4 height 8
click at [862, 59] on link "Tests" at bounding box center [854, 62] width 56 height 21
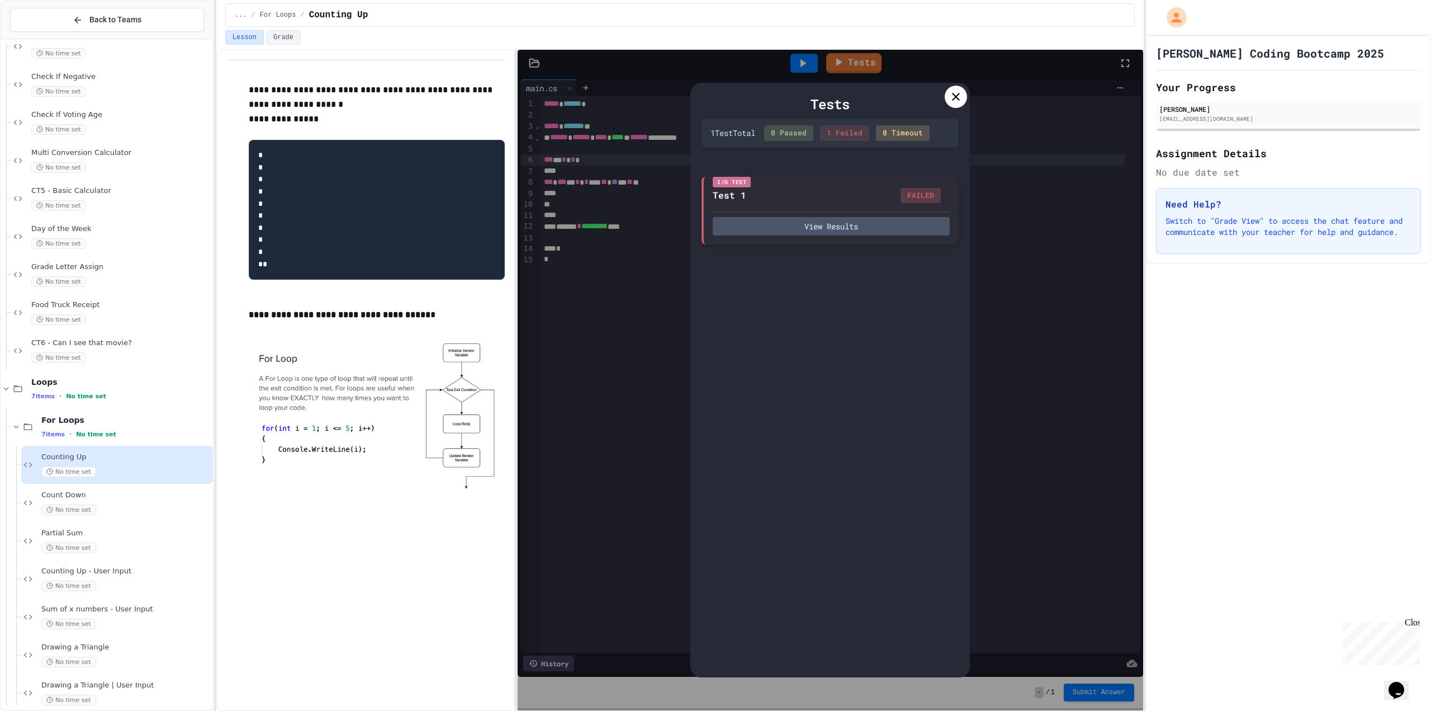
click at [781, 216] on div "View Results" at bounding box center [831, 223] width 237 height 23
click at [783, 223] on button "View Results" at bounding box center [831, 226] width 237 height 18
drag, startPoint x: 911, startPoint y: 183, endPoint x: 922, endPoint y: 159, distance: 26.5
click at [954, 97] on icon at bounding box center [955, 96] width 13 height 13
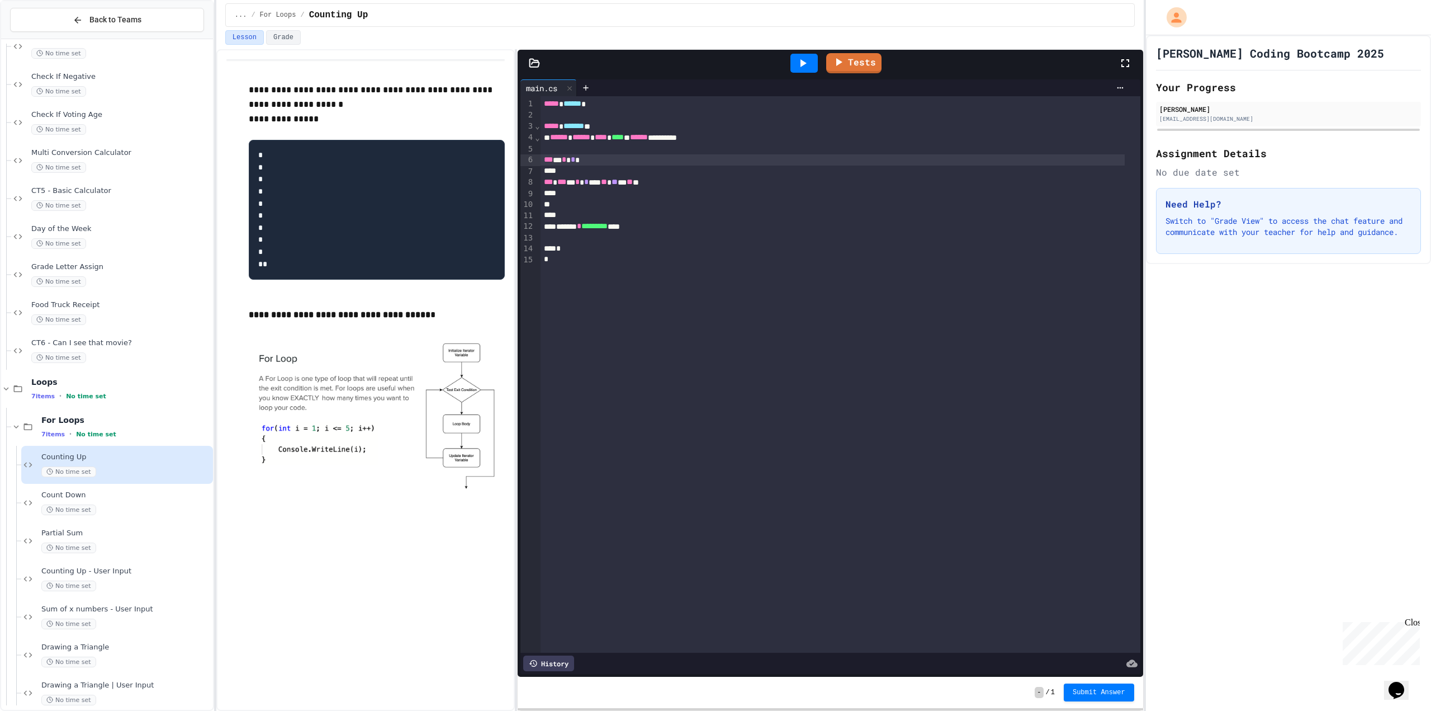
click at [642, 152] on div at bounding box center [841, 148] width 600 height 11
click at [643, 161] on div "*** * * * *" at bounding box center [833, 159] width 584 height 11
click at [666, 269] on div "***** ****** * ***** ******* * ****** ****** **** **** * ****** ******** * *** …" at bounding box center [841, 374] width 600 height 556
click at [832, 53] on link "Tests" at bounding box center [854, 61] width 55 height 21
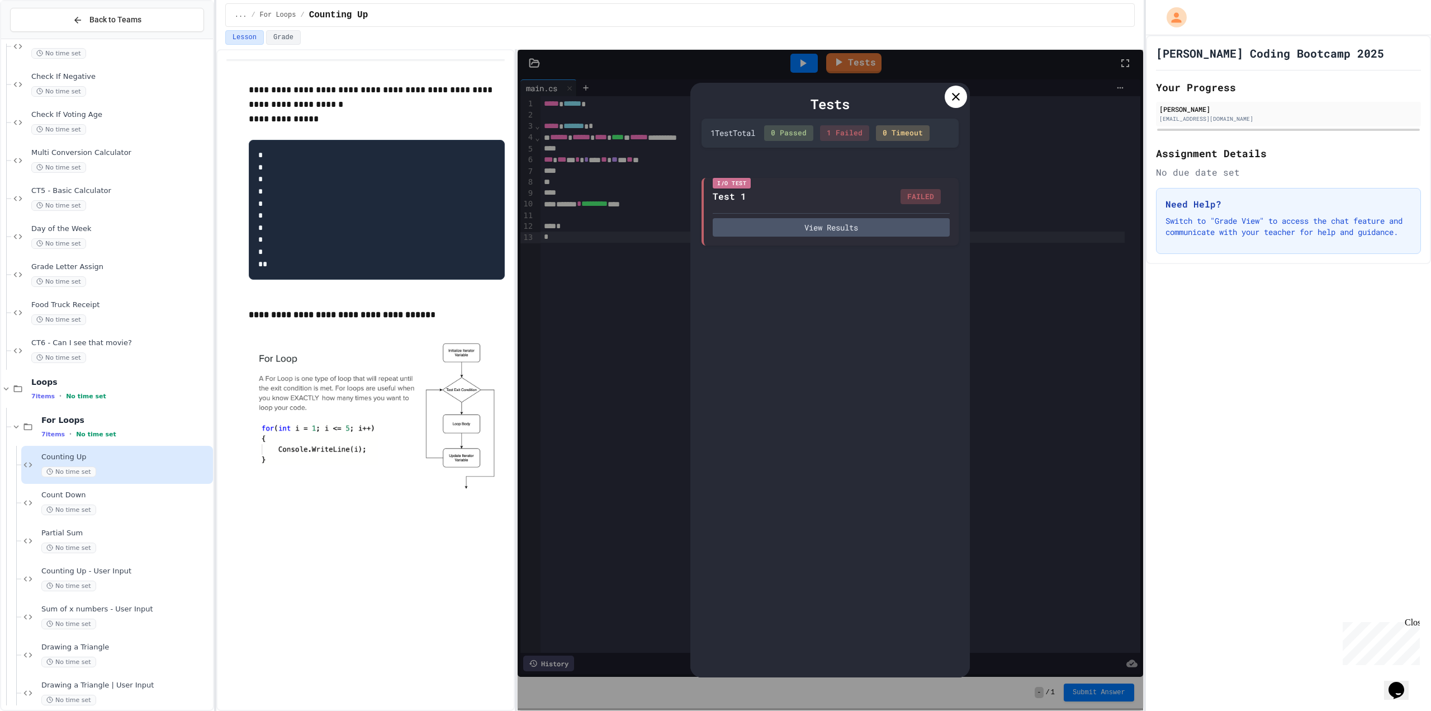
click at [958, 101] on icon at bounding box center [955, 96] width 13 height 13
